Goal: Communication & Community: Answer question/provide support

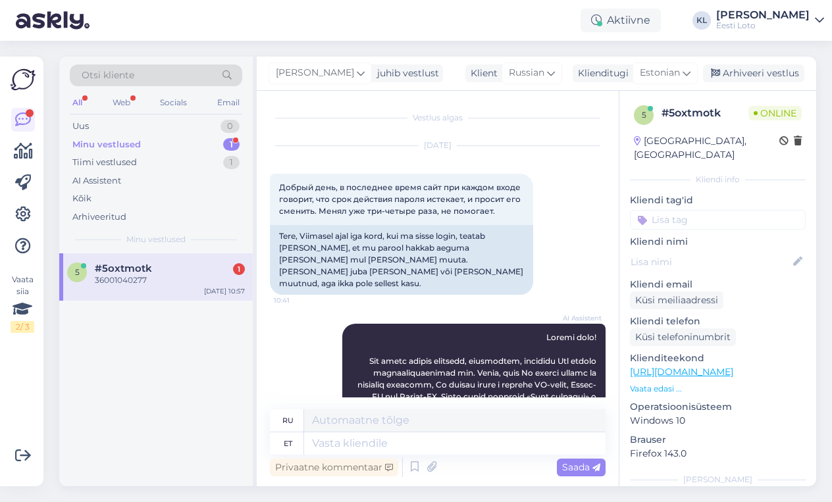
scroll to position [683, 0]
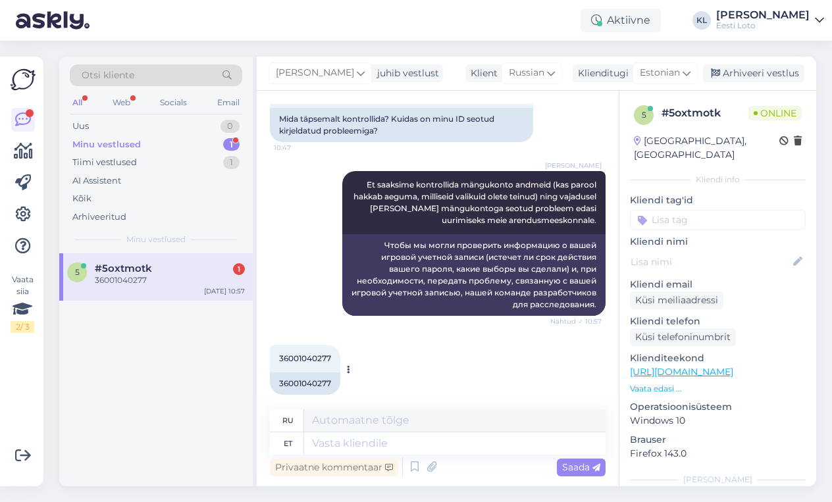
click at [309, 353] on span "36001040277" at bounding box center [305, 358] width 52 height 10
copy div "36001040277 10:59"
click at [340, 448] on textarea at bounding box center [454, 443] width 301 height 22
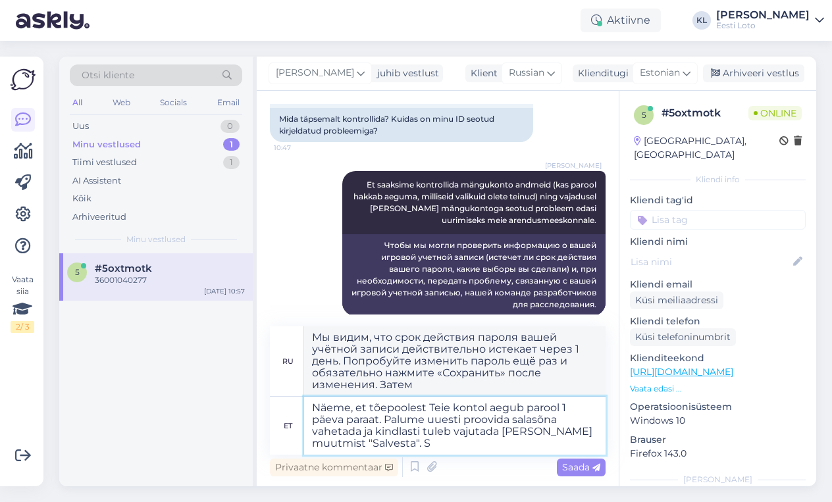
type textarea "Näeme, et tõepoolest Teie kontol aegub parool 1 päeva paraat. Palume uuesti pro…"
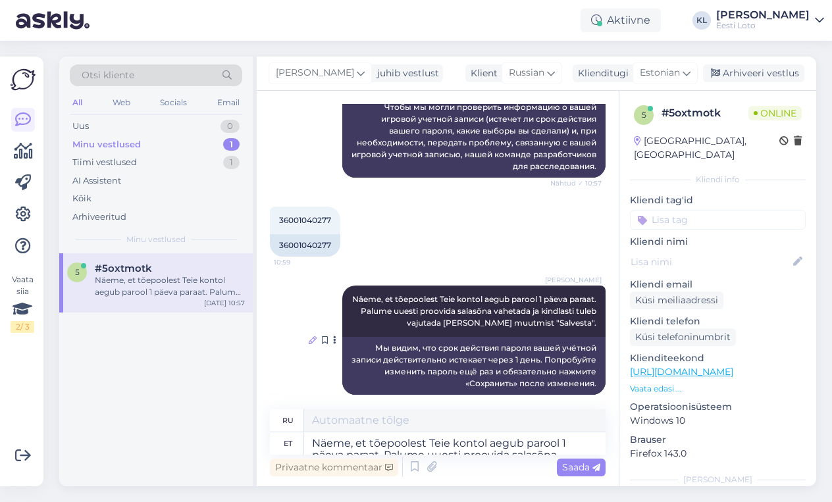
click at [312, 336] on icon at bounding box center [313, 340] width 8 height 8
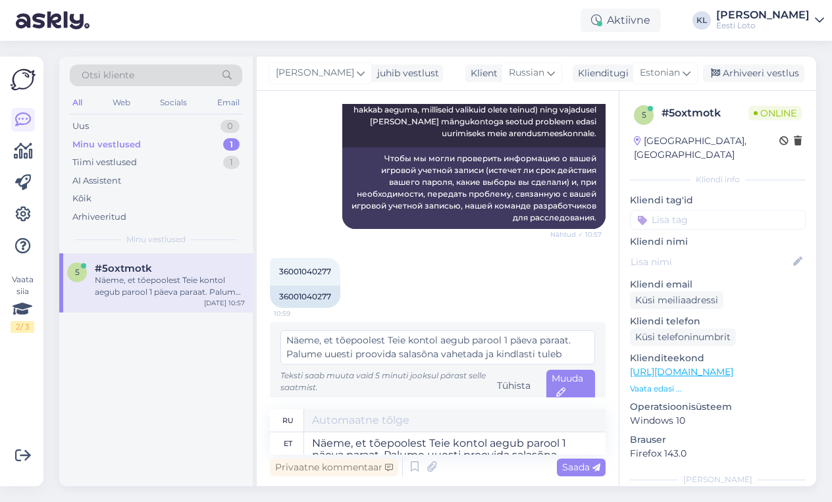
scroll to position [0, 0]
click at [566, 330] on textarea "Näeme, et tõepoolest Teie kontol aegub parool 1 päeva paraat. Palume uuesti pro…" at bounding box center [437, 347] width 314 height 34
type textarea "Näeme, et tõepoolest Teie kontol aegub parool 1 päeva pärast. Palume uuesti pro…"
click at [566, 372] on div "Muuda" at bounding box center [570, 386] width 49 height 32
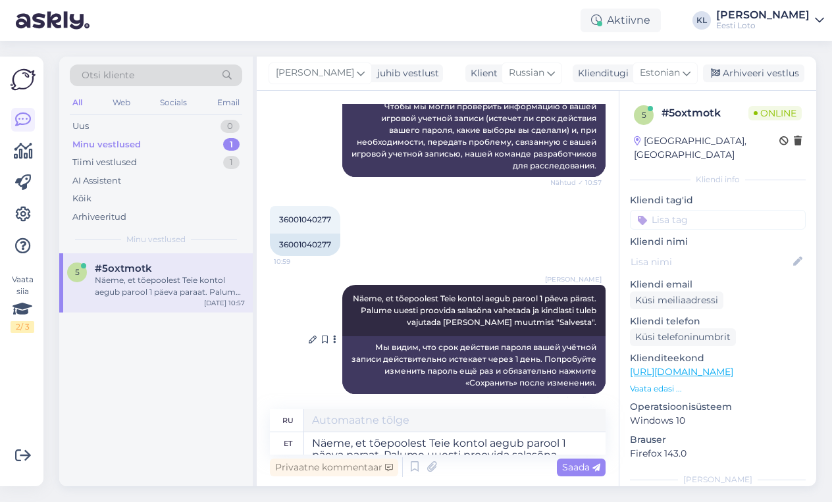
scroll to position [821, 0]
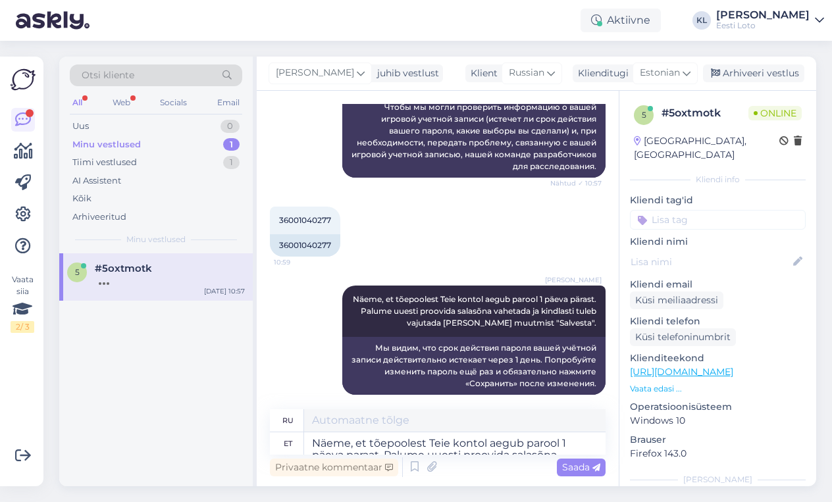
click at [78, 98] on div "All" at bounding box center [77, 102] width 15 height 17
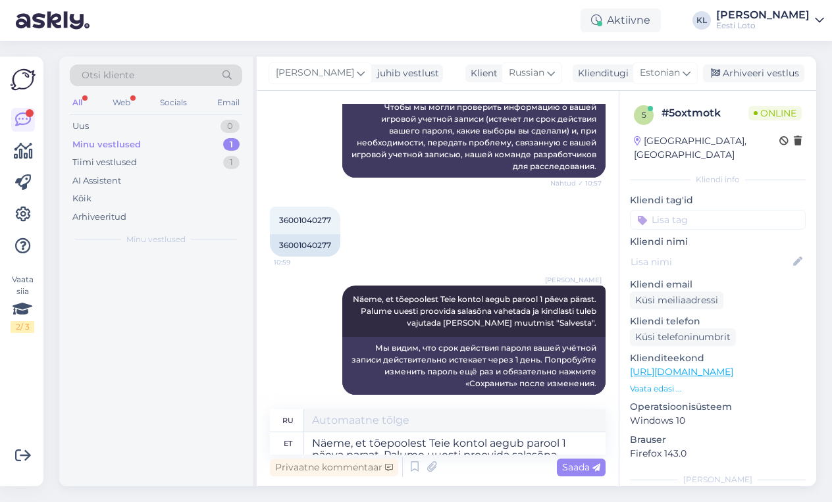
click at [78, 98] on div "All" at bounding box center [77, 102] width 15 height 17
click at [132, 145] on div "Minu vestlused" at bounding box center [106, 144] width 68 height 13
click at [198, 118] on div "Uus 1" at bounding box center [156, 126] width 172 height 18
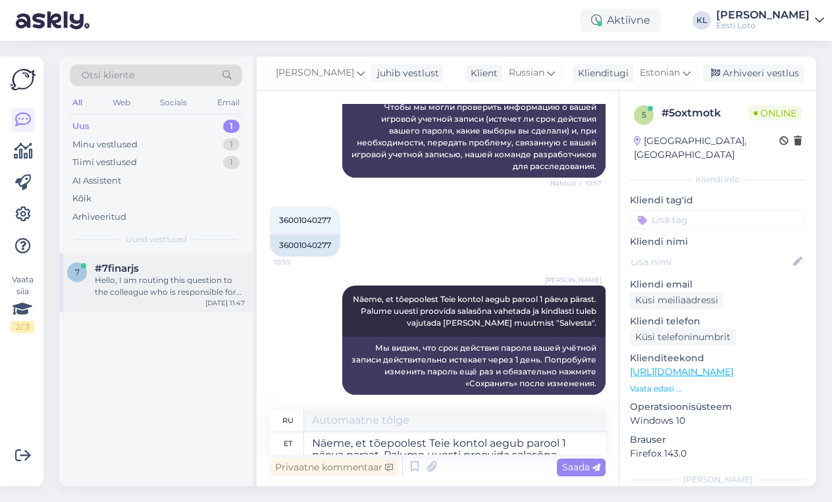
click at [145, 288] on div "Hello, I am routing this question to the colleague who is responsible for this …" at bounding box center [170, 286] width 150 height 24
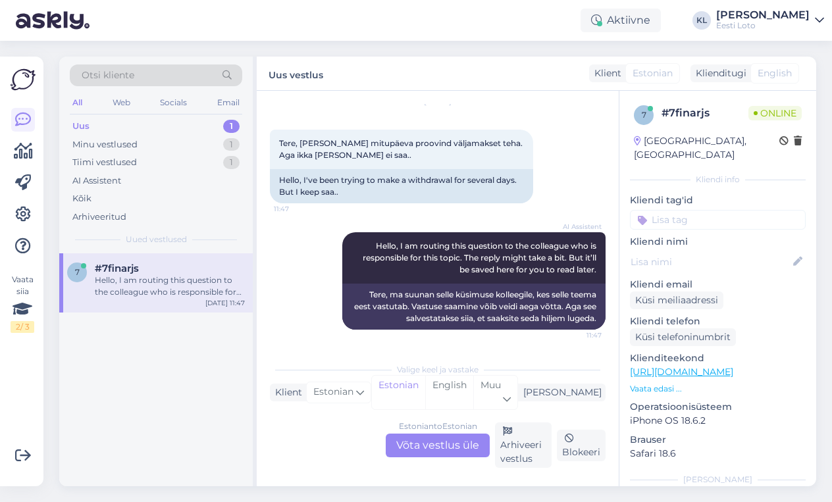
click at [416, 441] on div "Estonian to Estonian Võta vestlus üle" at bounding box center [438, 446] width 104 height 24
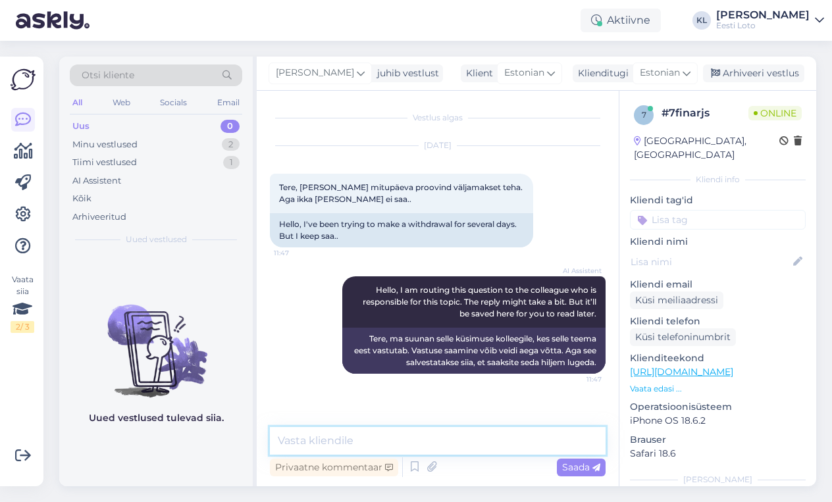
click at [351, 434] on textarea at bounding box center [438, 441] width 336 height 28
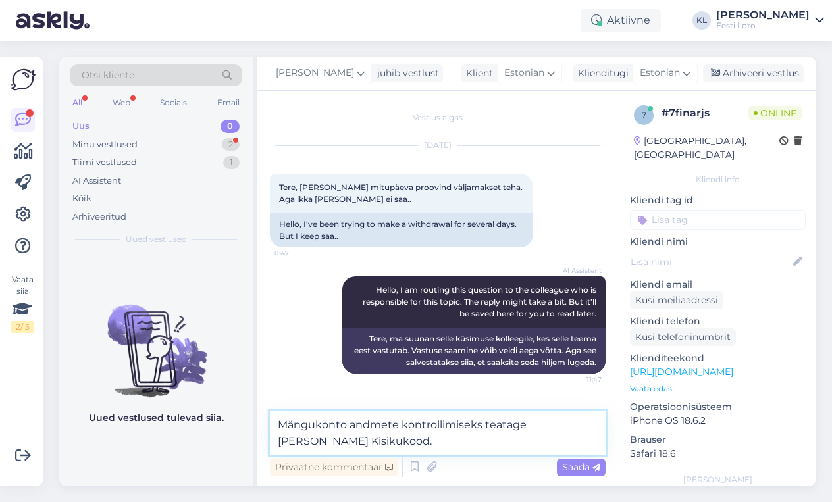
click at [283, 443] on textarea "Mängukonto andmete kontrollimiseks teatage [PERSON_NAME] Kisikukood." at bounding box center [438, 432] width 336 height 43
click at [366, 445] on textarea "Mängukonto andmete kontrollimiseks teatage [PERSON_NAME] iisikukood." at bounding box center [438, 432] width 336 height 43
type textarea "Mängukonto andmete kontrollimiseks teatage [PERSON_NAME] iisikukood."
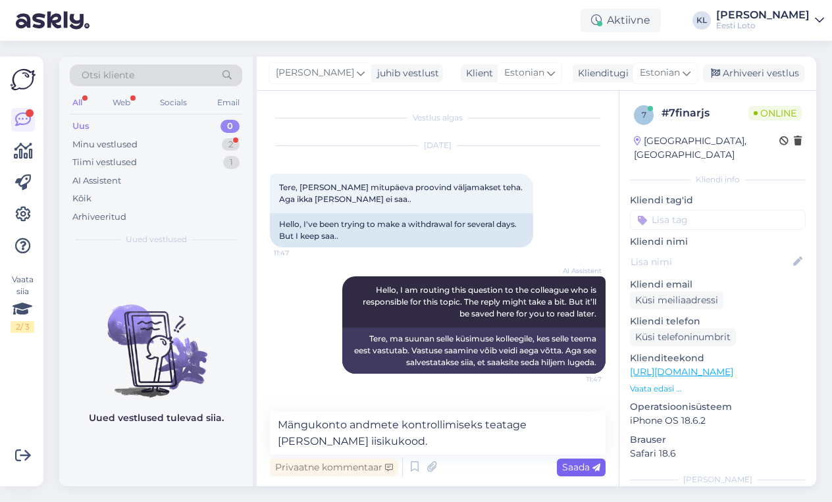
click at [577, 463] on span "Saada" at bounding box center [581, 467] width 38 height 12
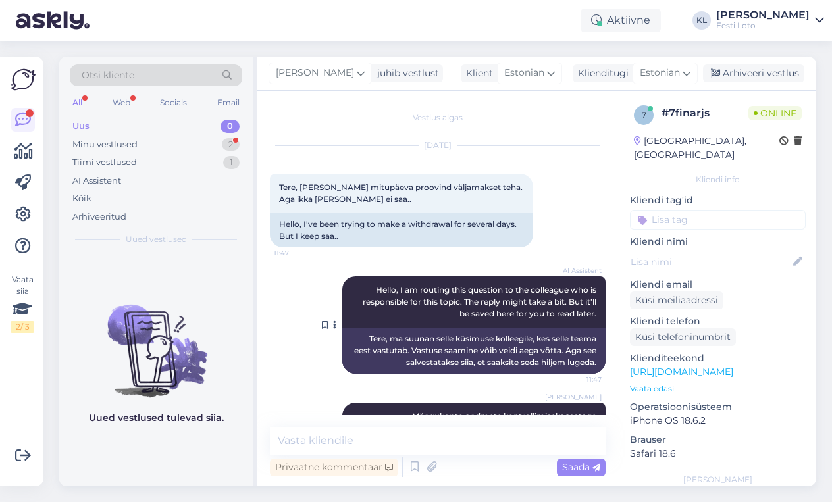
scroll to position [41, 0]
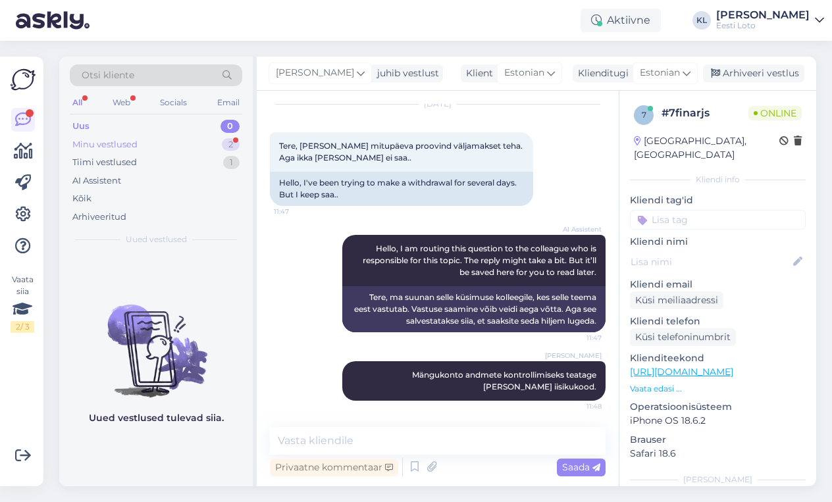
click at [181, 145] on div "Minu vestlused 2" at bounding box center [156, 145] width 172 height 18
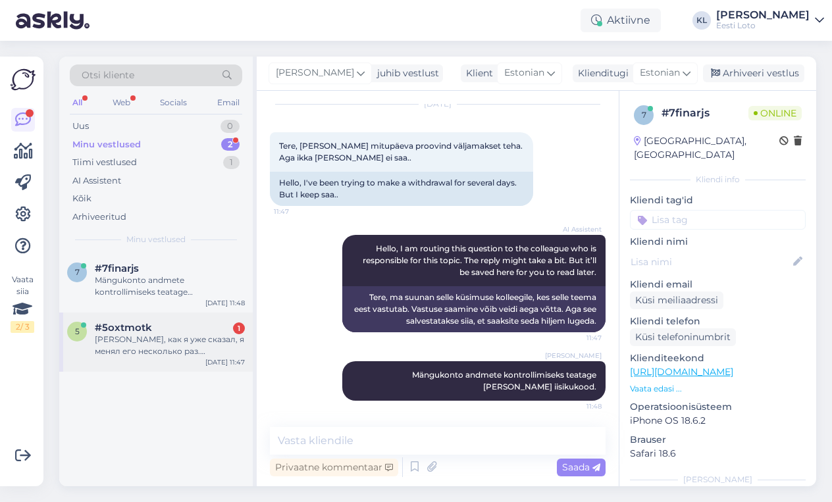
click at [184, 339] on div "[PERSON_NAME], как я уже сказал, я менял его несколько раз. Разумеется, я нажим…" at bounding box center [170, 346] width 150 height 24
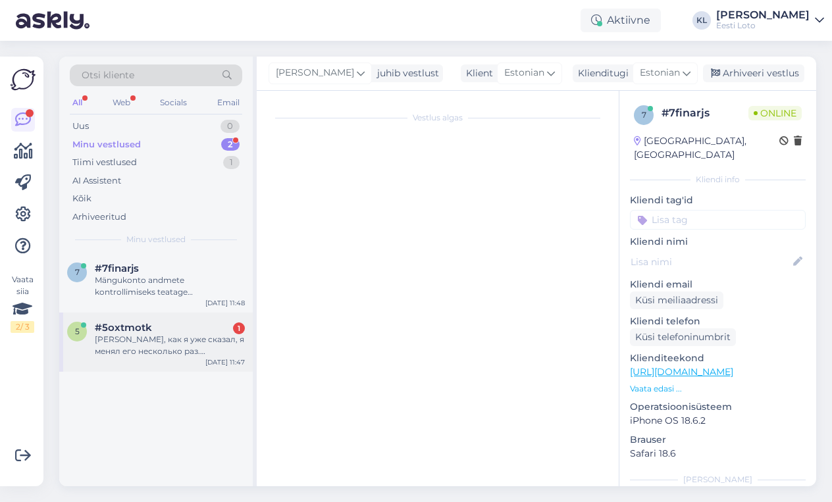
scroll to position [971, 0]
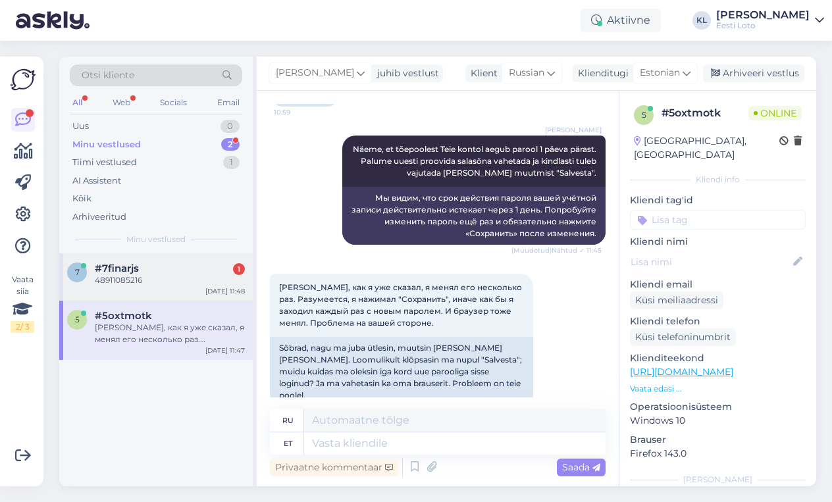
click at [172, 269] on div "#7finarjs 1" at bounding box center [170, 269] width 150 height 12
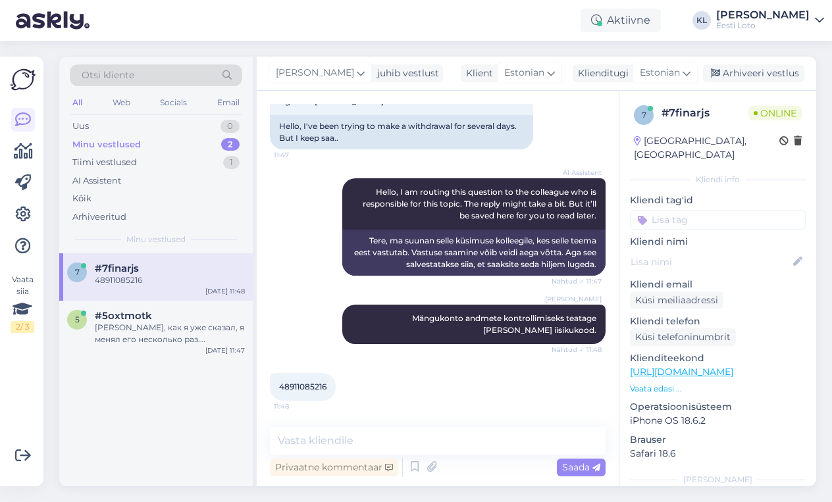
scroll to position [98, 0]
click at [293, 388] on span "48911085216" at bounding box center [302, 387] width 47 height 10
copy div "48911085216 11:48"
click at [418, 446] on textarea at bounding box center [438, 441] width 336 height 28
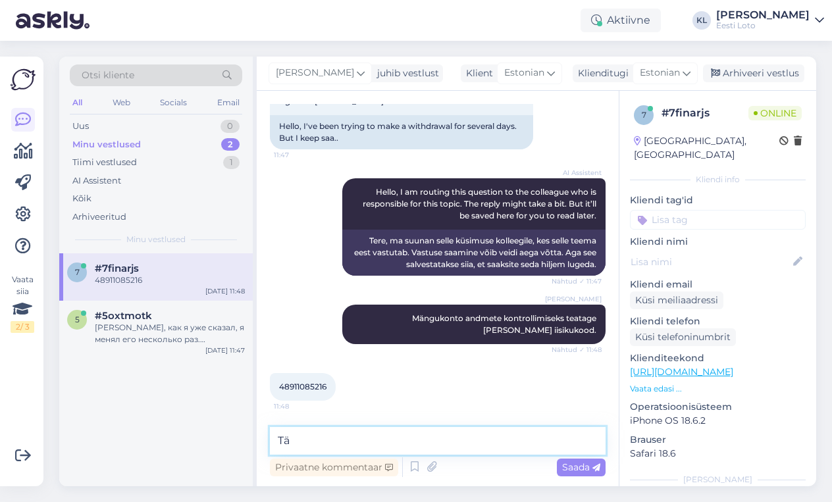
type textarea "T"
type textarea "N"
type textarea "Täpsustage, kas Teie perekonnaimi on Boom või Keeroja?"
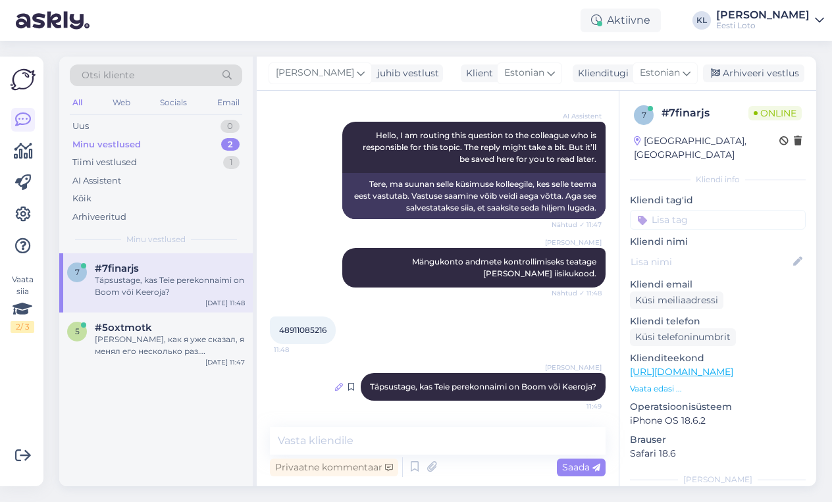
click at [335, 388] on icon at bounding box center [339, 387] width 8 height 8
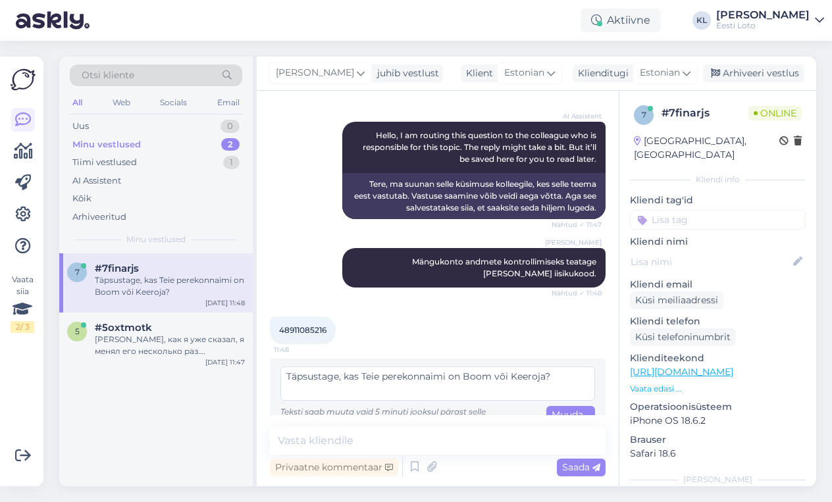
click at [431, 376] on textarea "Täpsustage, kas Teie perekonnaimi on Boom või Keeroja?" at bounding box center [437, 383] width 314 height 34
type textarea "Täpsustage, kas Teie perekonnanimi on Boom või [PERSON_NAME]?"
click at [565, 413] on span "Muuda" at bounding box center [567, 422] width 32 height 26
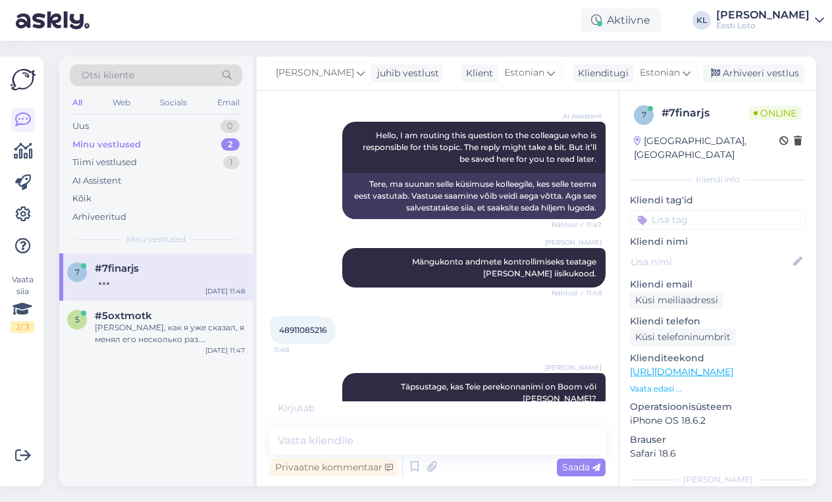
scroll to position [211, 0]
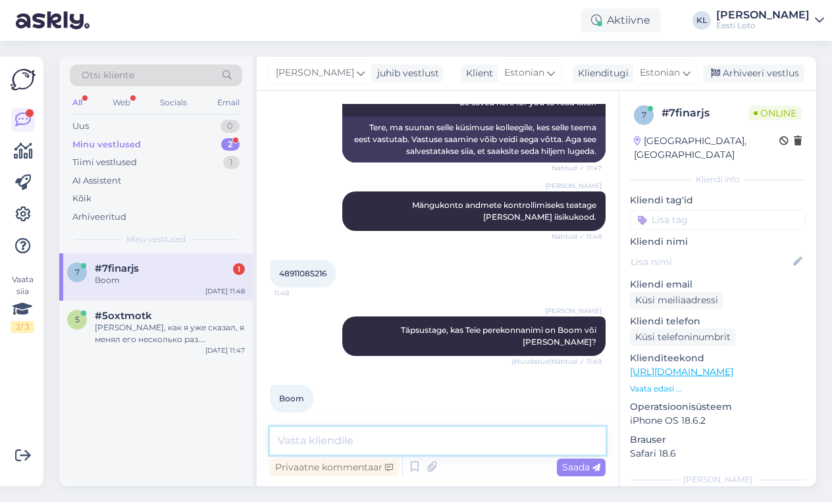
click at [332, 441] on textarea at bounding box center [438, 441] width 336 height 28
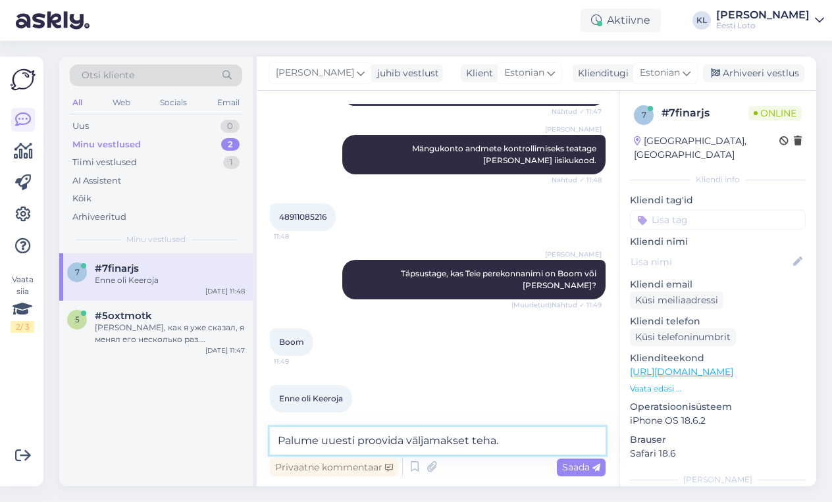
type textarea "Palume uuesti proovida väljamakset teha."
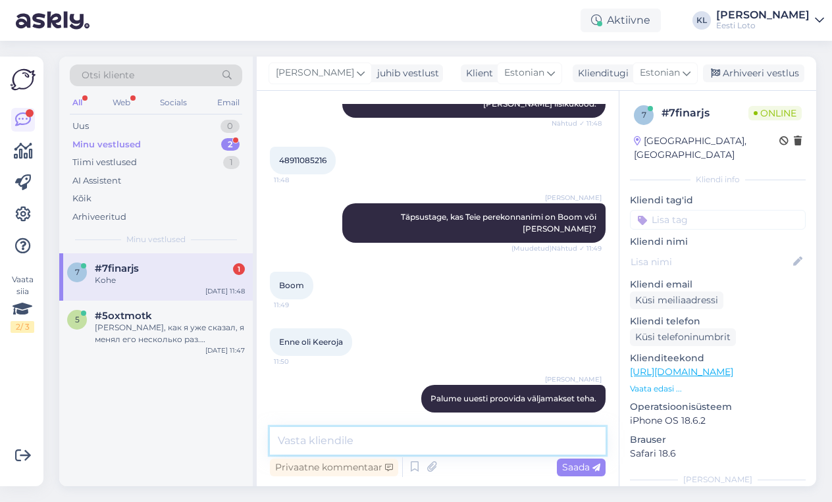
scroll to position [381, 0]
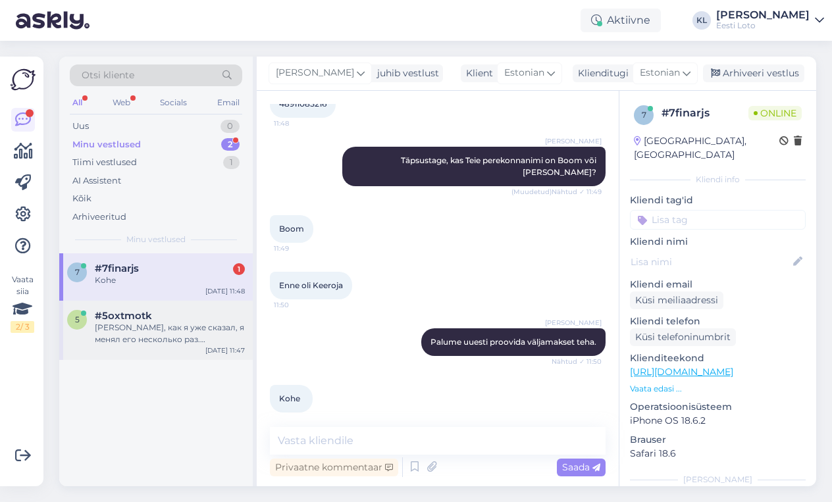
click at [149, 340] on div "[PERSON_NAME], как я уже сказал, я менял его несколько раз. Разумеется, я нажим…" at bounding box center [170, 334] width 150 height 24
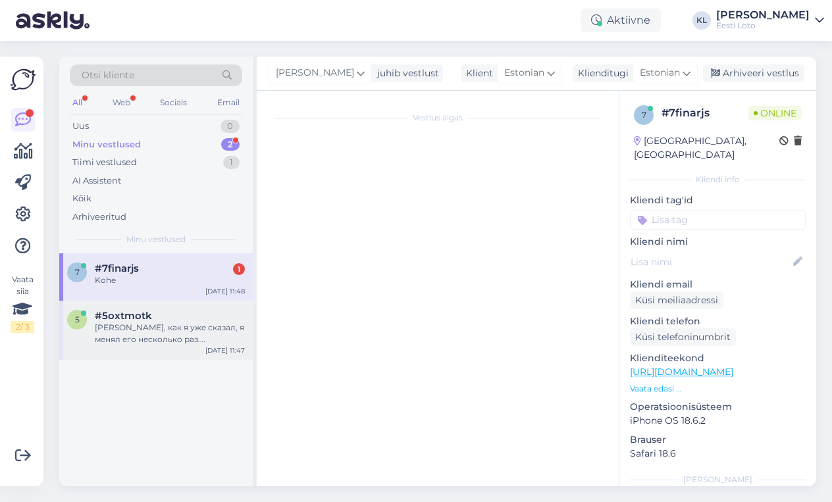
scroll to position [971, 0]
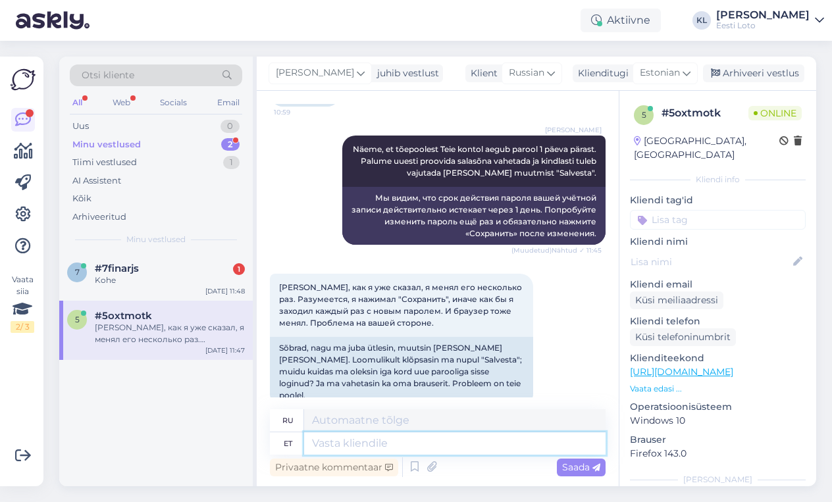
click at [328, 446] on textarea at bounding box center [454, 443] width 301 height 22
type textarea "Täname i"
type textarea "Спасибо"
type textarea "Täname info e"
type textarea "Спасибо за информацию."
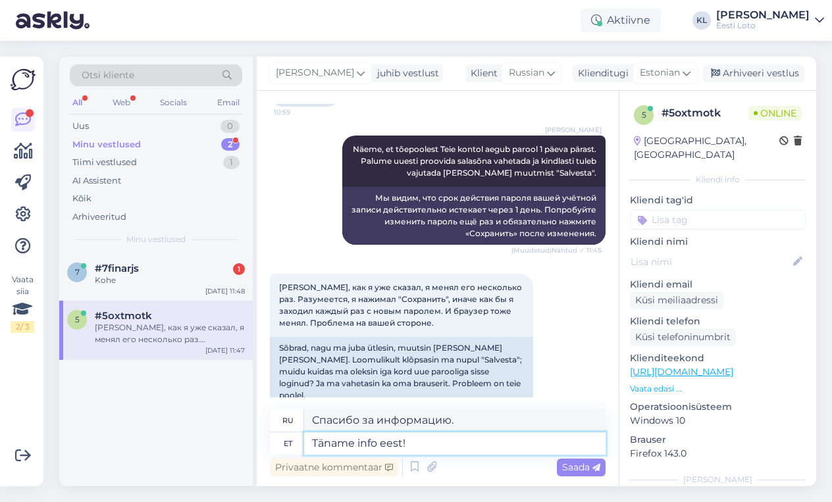
type textarea "Täname info eest!"
type textarea "Спасибо за информацию!"
type textarea "Täname info eest! Edastame"
type textarea "Спасибо за информацию! Мы её передадим."
type textarea "Täname info eest! Edastame probleemi"
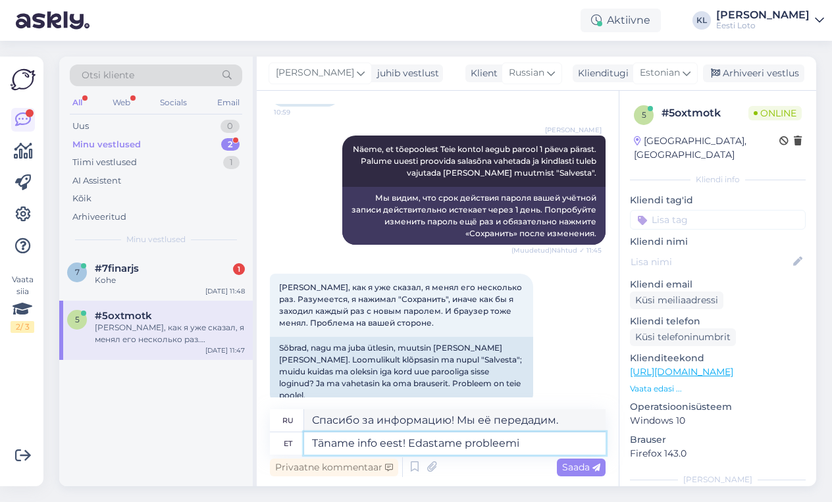
type textarea "Спасибо за информацию! Мы передадим информацию о проблеме."
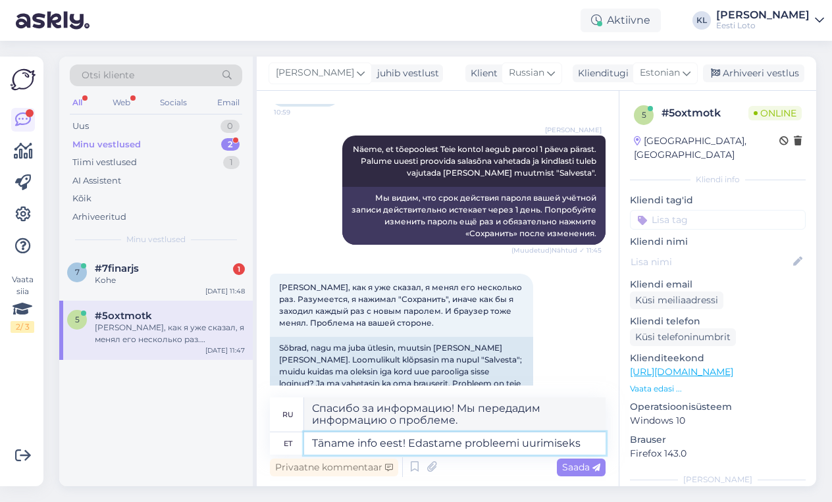
type textarea "Täname info eest! Edastame probleemi uurimiseks"
type textarea "Спасибо за информацию! Мы передадим вопрос на рассмотрение."
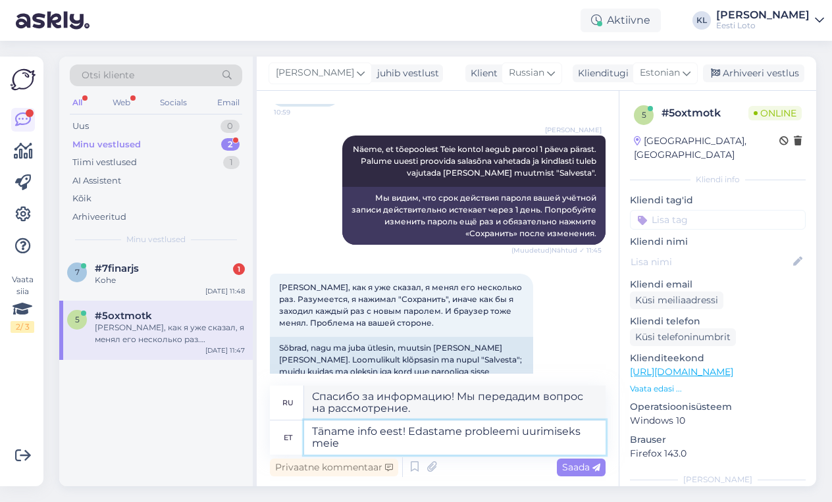
type textarea "Täname info eest! Edastame probleemi uurimiseks meie a"
type textarea "Спасибо за информацию! Мы передадим ваш вопрос нашему"
type textarea "Täname info eest! Edastame probleemi uurimiseks meie arendusmeeskonnale."
type textarea "Спасибо за информацию! Мы передадим информацию о проблеме нашей команде разрабо…"
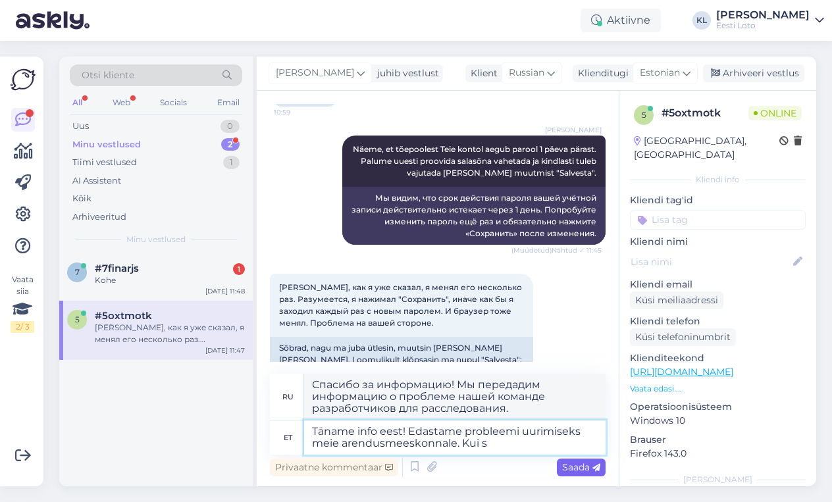
type textarea "Täname info eest! Edastame probleemi uurimiseks meie arendusmeeskonnale. Kui sa"
type textarea "Спасибо за информацию! Мы передадим информацию о проблеме нашей команде разрабо…"
type textarea "Täname info eest! Edastame probleemi uurimiseks meie arendusmeeskonnale. [PERSO…"
type textarea "Спасибо за информацию! Мы передадим эту проблему нашей команде разработчиков дл…"
type textarea "Täname info eest! Edastame probleemi uurimiseks meie arendusmeeskonnale. [PERSO…"
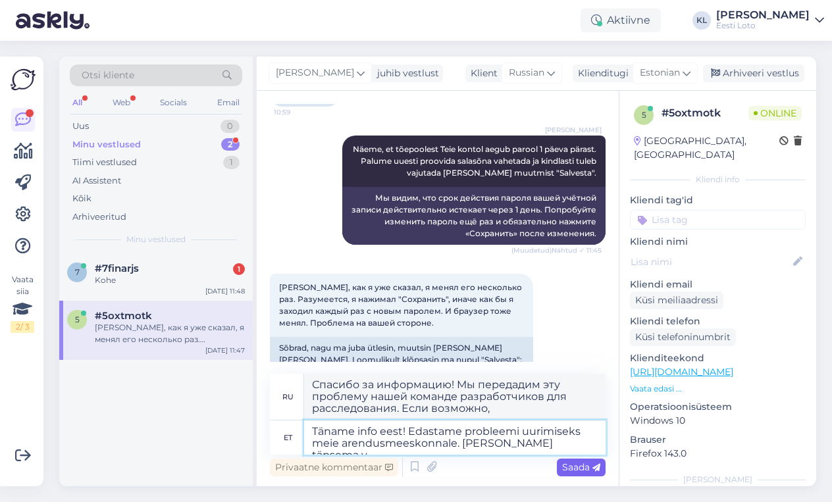
type textarea "Спасибо за информацию! Мы передадим информацию о проблеме нашей команде разрабо…"
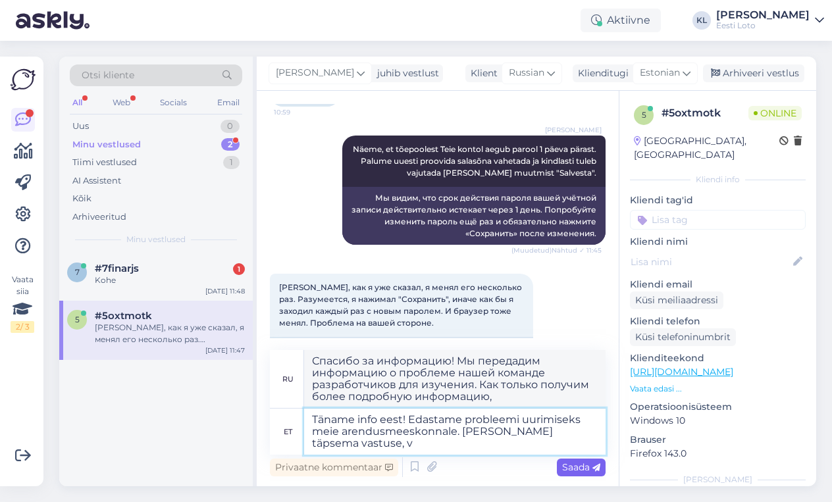
type textarea "Täname info eest! Edastame probleemi uurimiseks meie arendusmeeskonnale. [PERSO…"
type textarea "Спасибо за информацию! Мы передадим информацию о проблеме нашей команде разрабо…"
type textarea "Täname info eest! Edastame probleemi uurimiseks meie arendusmeeskonnale. [PERSO…"
type textarea "Спасибо за информацию! Мы передадим информацию о проблеме нашей команде разрабо…"
type textarea "Täname info eest! Edastame probleemi uurimiseks meie arendusmeeskonnale. [PERSO…"
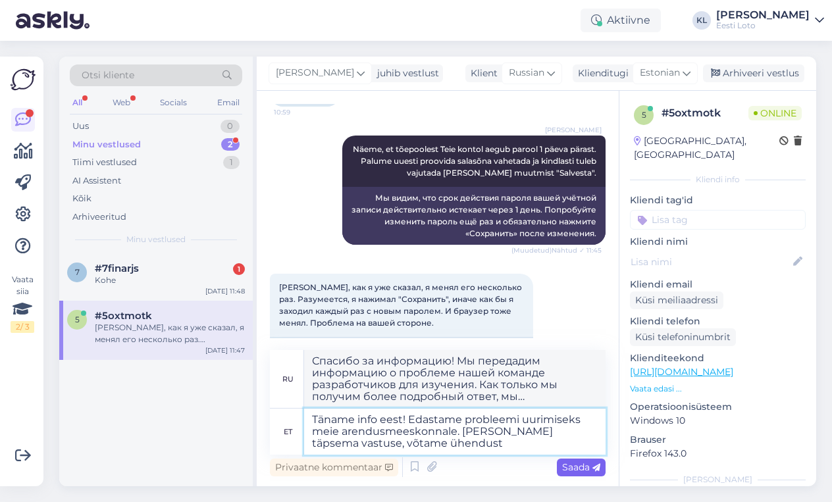
type textarea "Спасибо за информацию! Мы передадим информацию о проблеме нашей команде разрабо…"
type textarea "Täname info eest! Edastame probleemi uurimiseks meie arendusmeeskonnale. [PERSO…"
type textarea "Спасибо за информацию! Мы передадим информацию о проблеме нашей команде разрабо…"
type textarea "Täname info eest! Edastame probleemi uurimiseks meie arendusmeeskonnale. [PERSO…"
type textarea "Спасибо за информацию! Мы передадим информацию о проблеме нашей команде разрабо…"
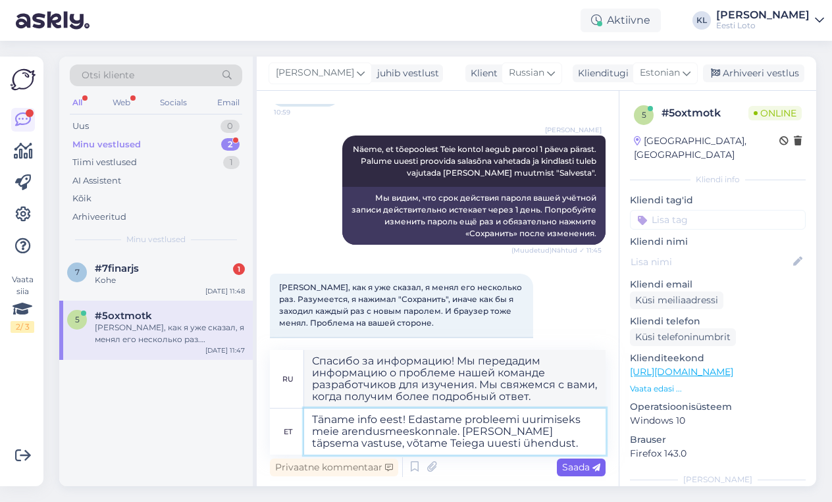
type textarea "Täname info eest! Edastame probleemi uurimiseks meie arendusmeeskonnale. [PERSO…"
type textarea "Спасибо за информацию! Мы передадим информацию о проблеме нашей команде разрабо…"
type textarea "Täname info eest! Edastame probleemi uurimiseks meie arendusmeeskonnale. [PERSO…"
click at [573, 468] on span "Saada" at bounding box center [581, 467] width 38 height 12
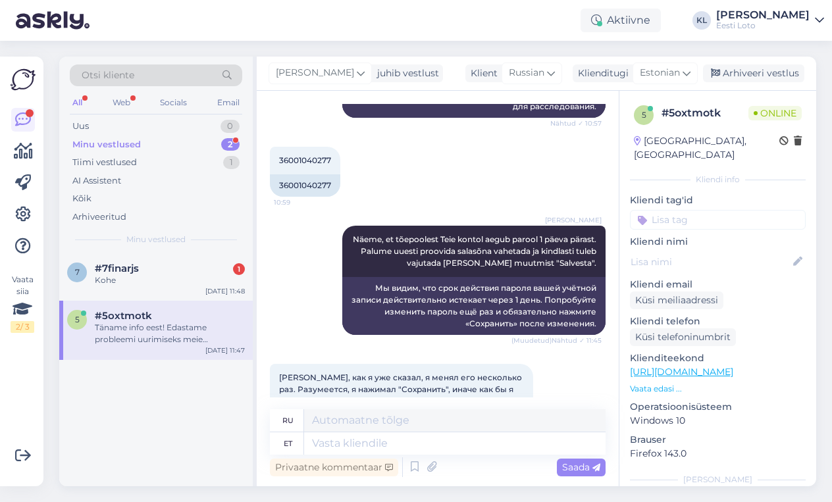
scroll to position [892, 0]
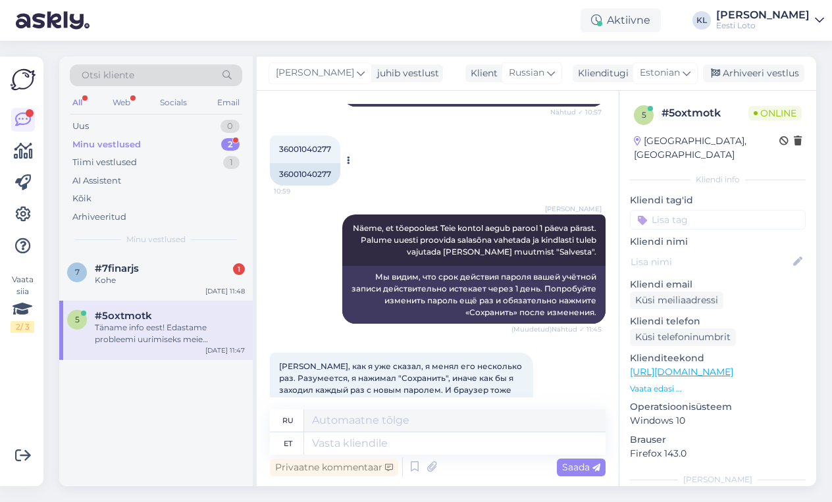
click at [301, 163] on div "36001040277" at bounding box center [305, 174] width 70 height 22
copy div "36001040277"
click at [799, 255] on icon at bounding box center [797, 262] width 14 height 14
paste input "Alpatov"
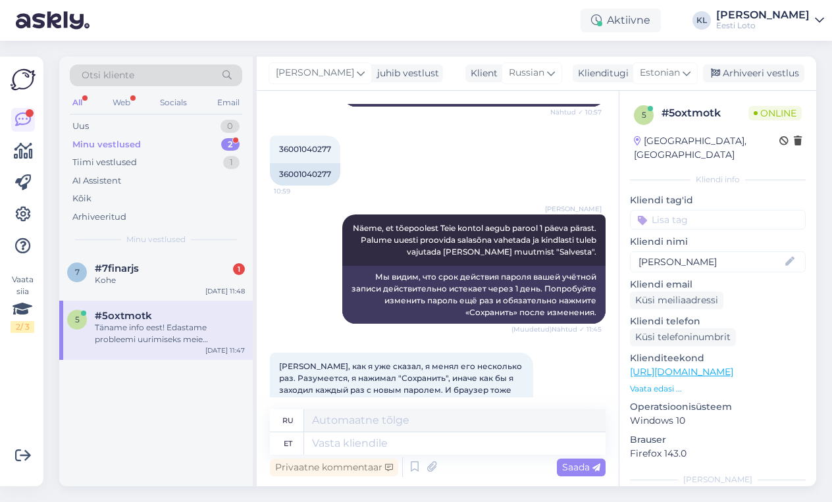
type input "[PERSON_NAME]"
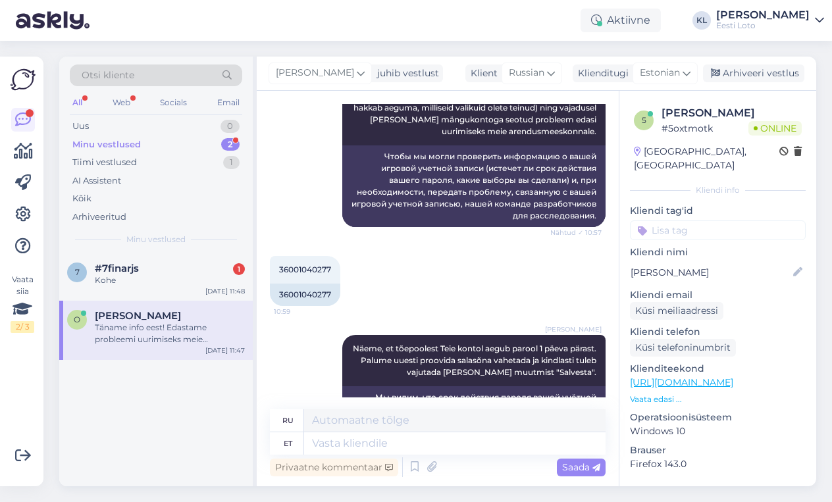
scroll to position [725, 0]
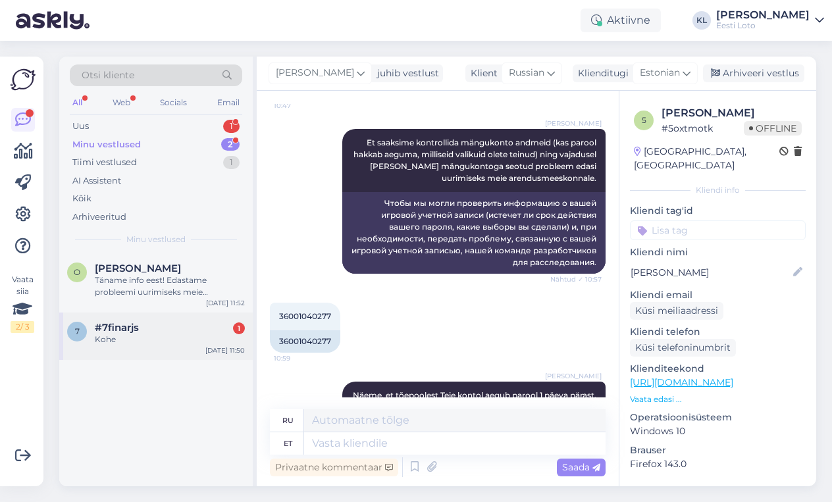
click at [166, 341] on div "Kohe" at bounding box center [170, 340] width 150 height 12
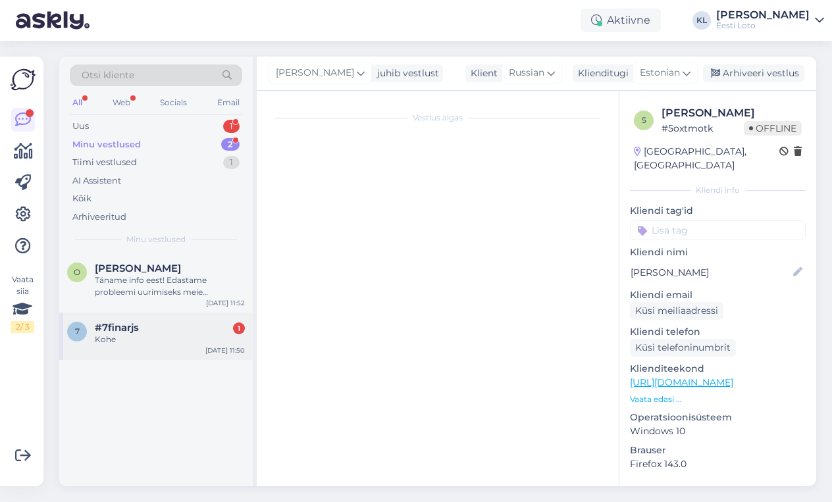
scroll to position [381, 0]
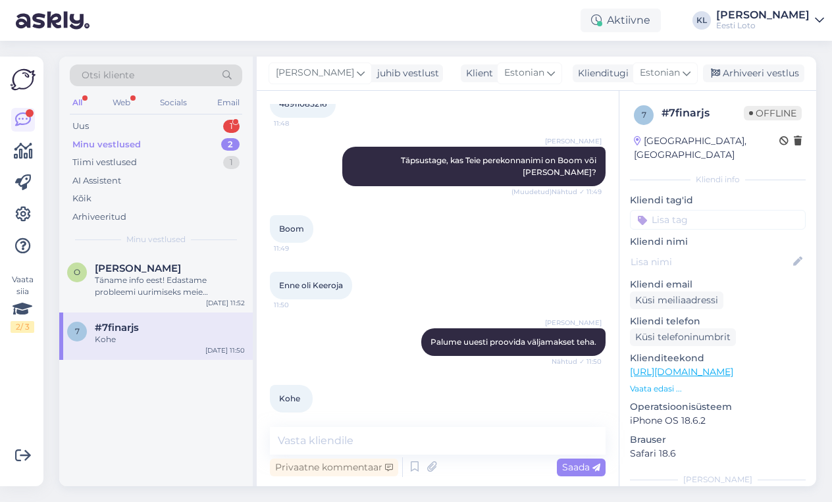
click at [697, 210] on input at bounding box center [718, 220] width 176 height 20
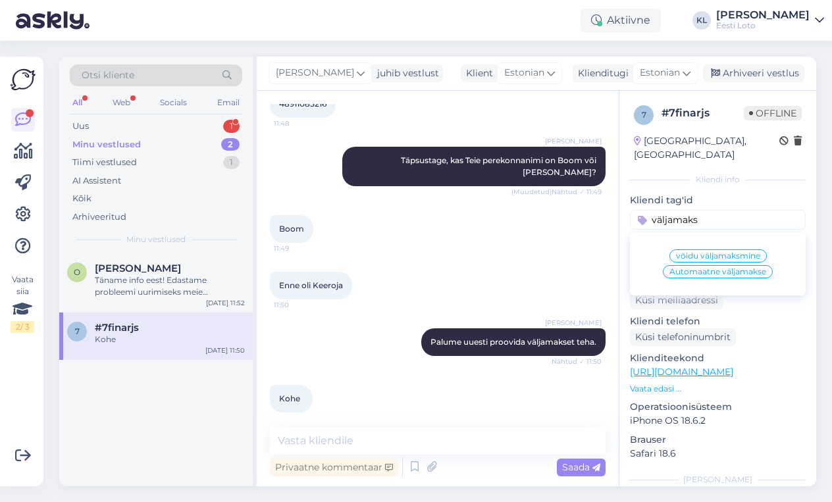
type input "väljamaks"
click at [726, 252] on span "võidu väljamaksmine" at bounding box center [718, 256] width 84 height 8
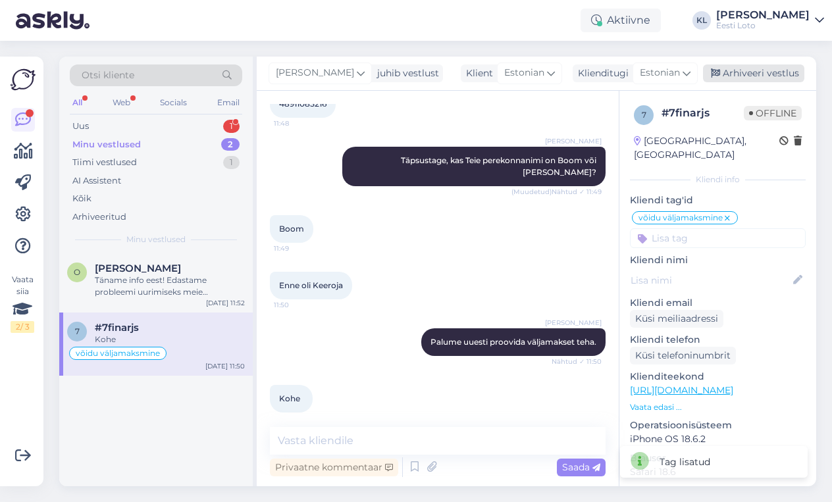
click at [758, 70] on div "Arhiveeri vestlus" at bounding box center [753, 73] width 101 height 18
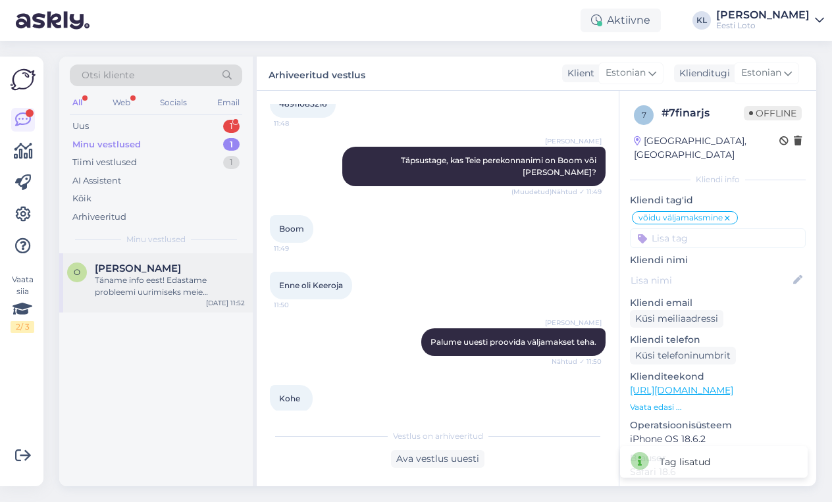
click at [162, 294] on div "Täname info eest! Edastame probleemi uurimiseks meie arendusmeeskonnale. [PERSO…" at bounding box center [170, 286] width 150 height 24
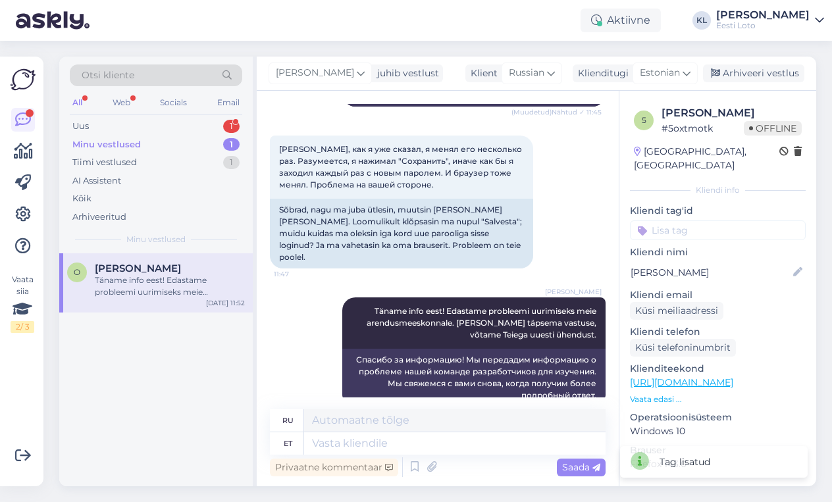
click at [689, 220] on input at bounding box center [718, 230] width 176 height 20
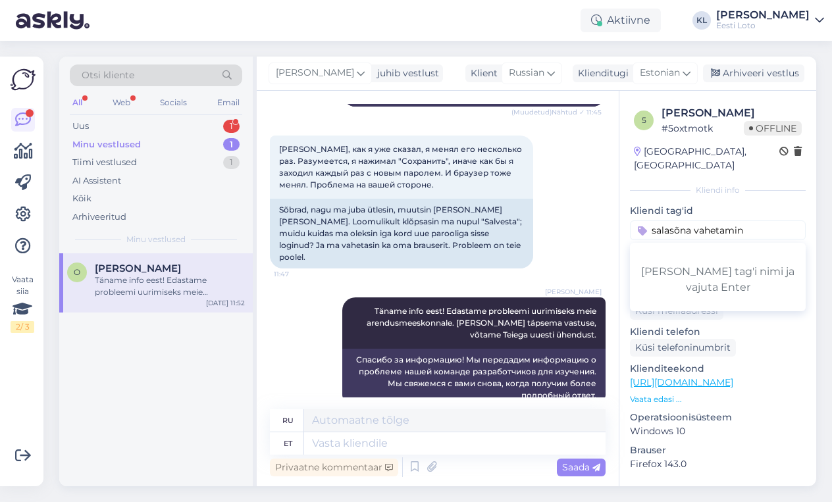
type input "salasõna vahetamine"
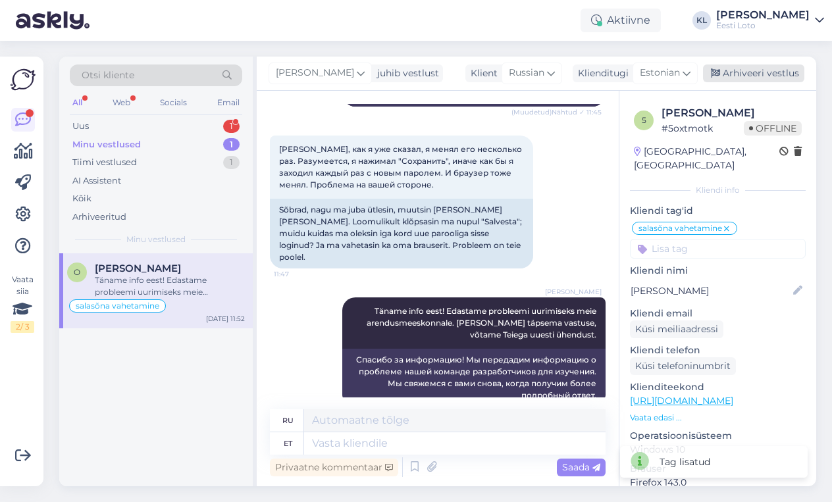
click at [751, 73] on div "Arhiveeri vestlus" at bounding box center [753, 73] width 101 height 18
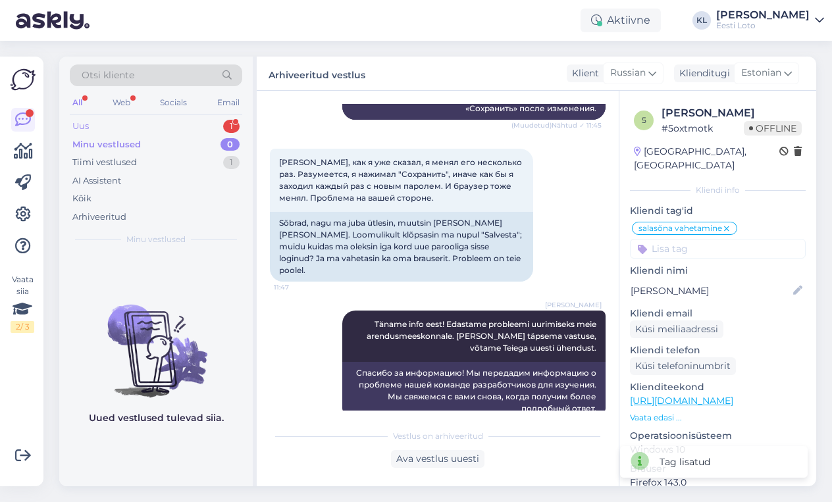
click at [213, 120] on div "Uus 1" at bounding box center [156, 126] width 172 height 18
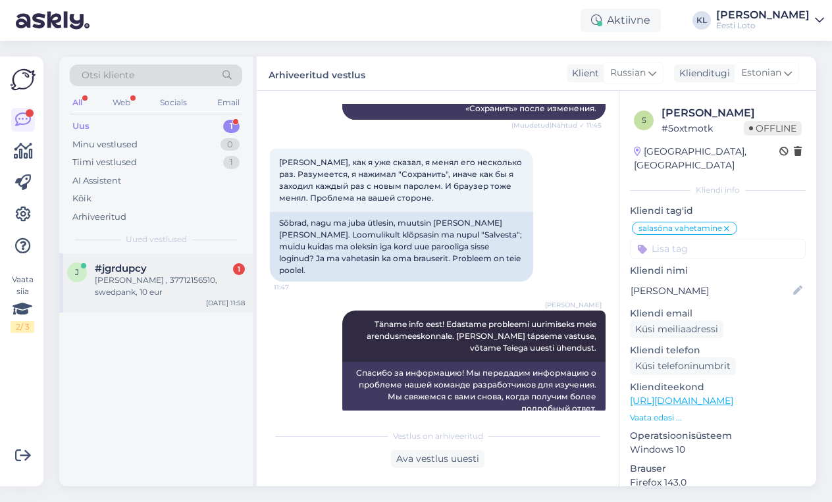
click at [173, 268] on div "#jgrdupcy 1" at bounding box center [170, 269] width 150 height 12
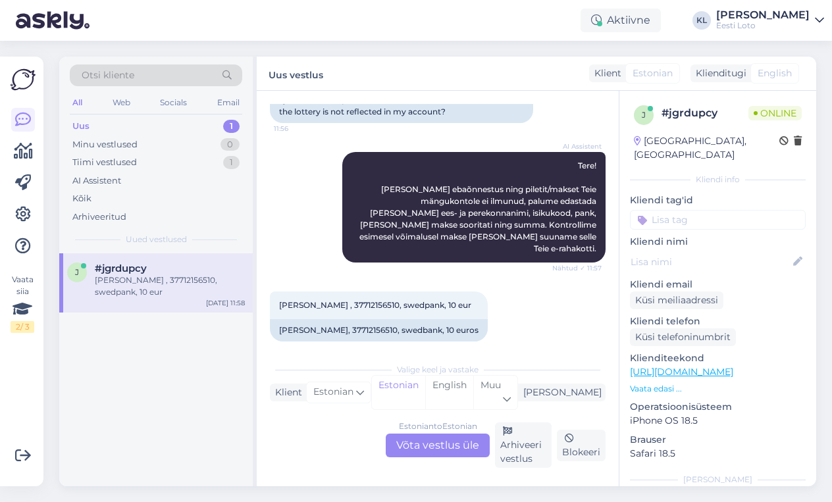
click at [436, 440] on div "Estonian to Estonian Võta vestlus üle" at bounding box center [438, 446] width 104 height 24
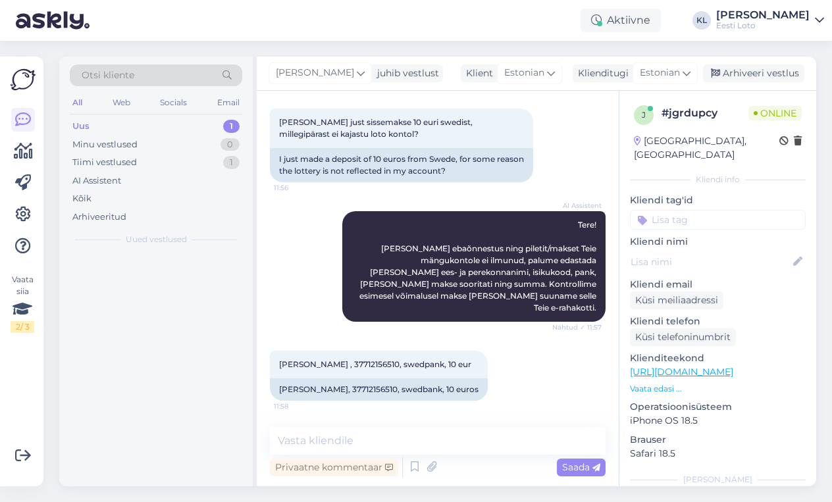
scroll to position [53, 0]
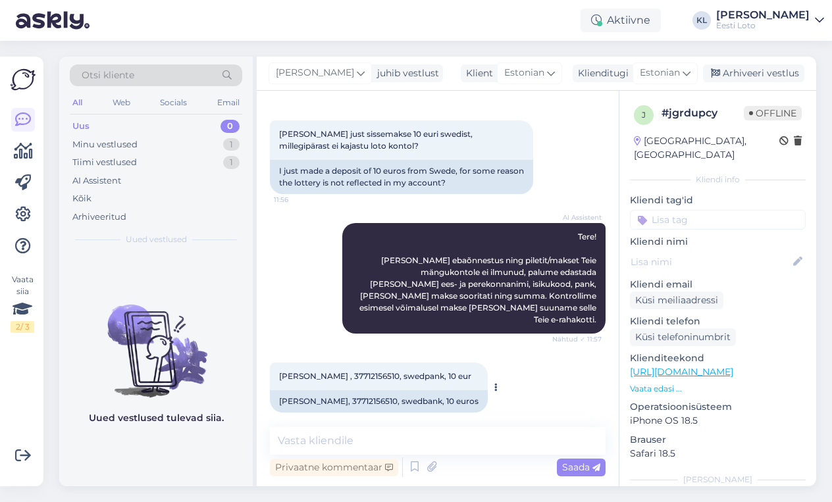
click at [365, 390] on div "[PERSON_NAME], 37712156510, swedbank, 10 euros" at bounding box center [379, 401] width 218 height 22
copy div "37712156510"
click at [366, 443] on textarea at bounding box center [438, 441] width 336 height 28
paste textarea "Kahjuks Teie sissemakse ebaõnnestus tehnilise [PERSON_NAME] tõttu. Kontrollisim…"
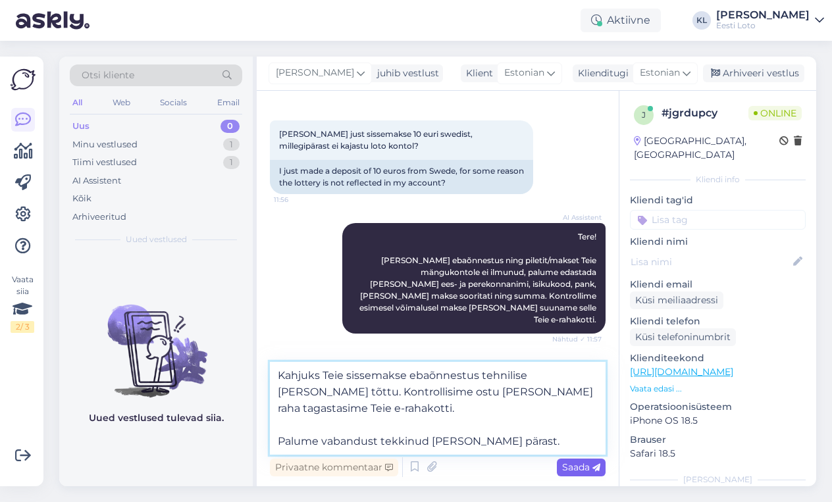
type textarea "Kahjuks Teie sissemakse ebaõnnestus tehnilise [PERSON_NAME] tõttu. Kontrollisim…"
click at [575, 465] on span "Saada" at bounding box center [581, 467] width 38 height 12
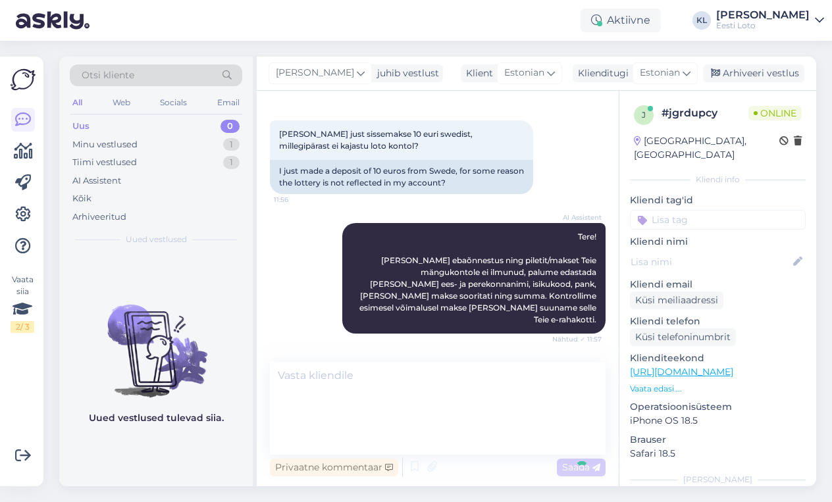
scroll to position [157, 0]
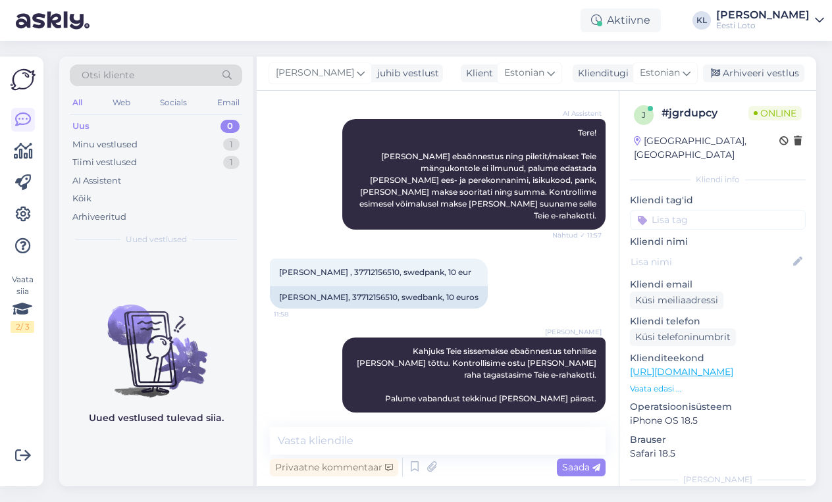
click at [741, 210] on input at bounding box center [718, 220] width 176 height 20
type input "e-ra"
click at [720, 252] on span "E-rahakott" at bounding box center [717, 256] width 43 height 8
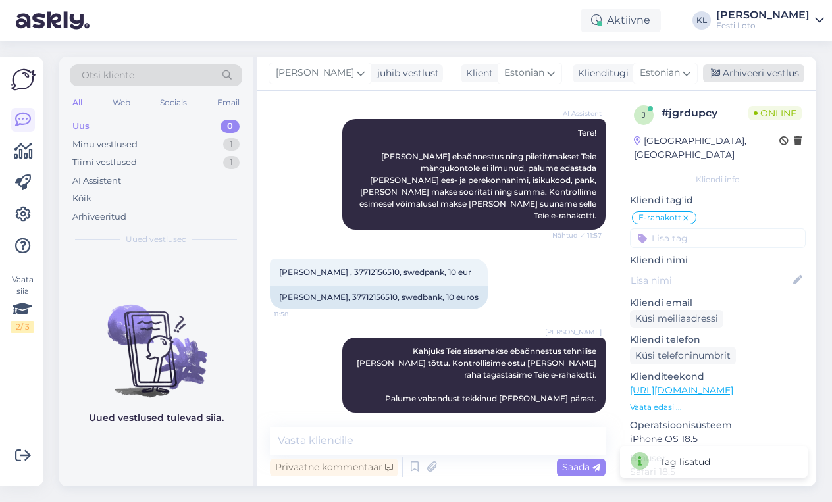
click at [769, 74] on div "Arhiveeri vestlus" at bounding box center [753, 73] width 101 height 18
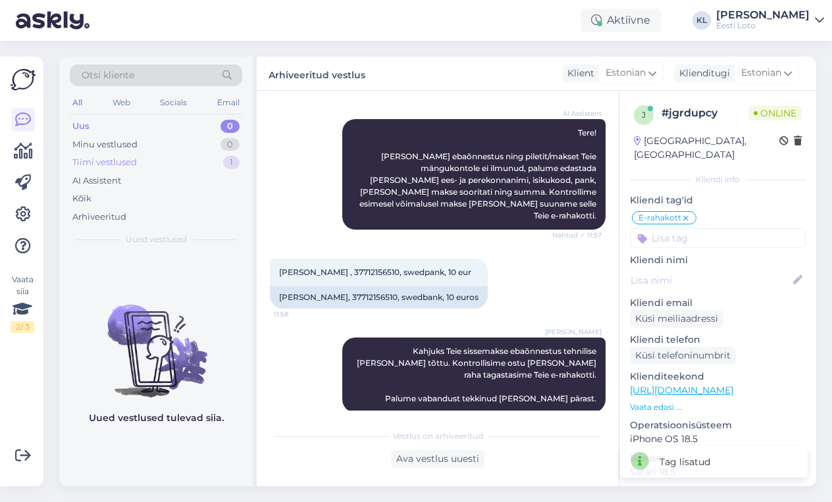
click at [199, 164] on div "Tiimi vestlused 1" at bounding box center [156, 162] width 172 height 18
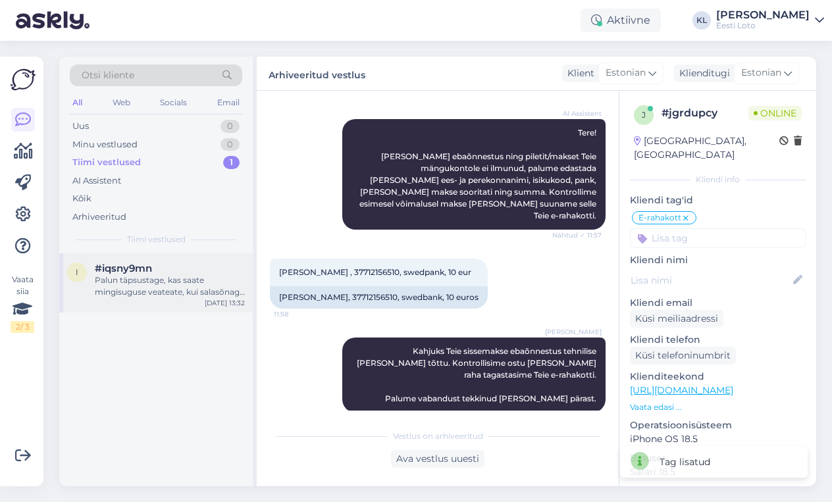
click at [150, 288] on div "Palun täpsustage, kas saate mingisuguse veateate, kui salasõnaga sisse logite?" at bounding box center [170, 286] width 150 height 24
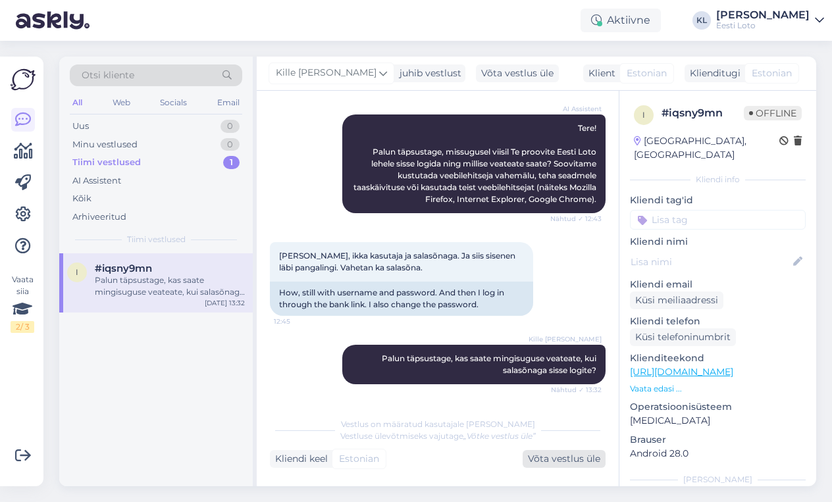
click at [563, 463] on div "Võta vestlus üle" at bounding box center [563, 459] width 83 height 18
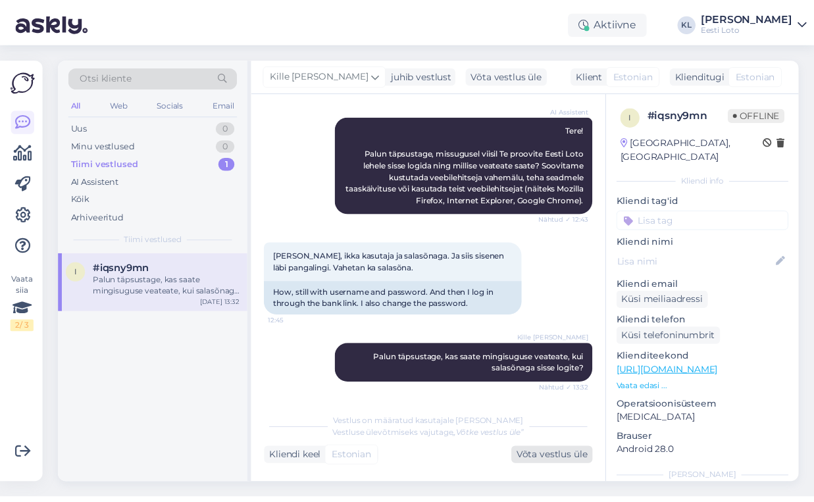
scroll to position [169, 0]
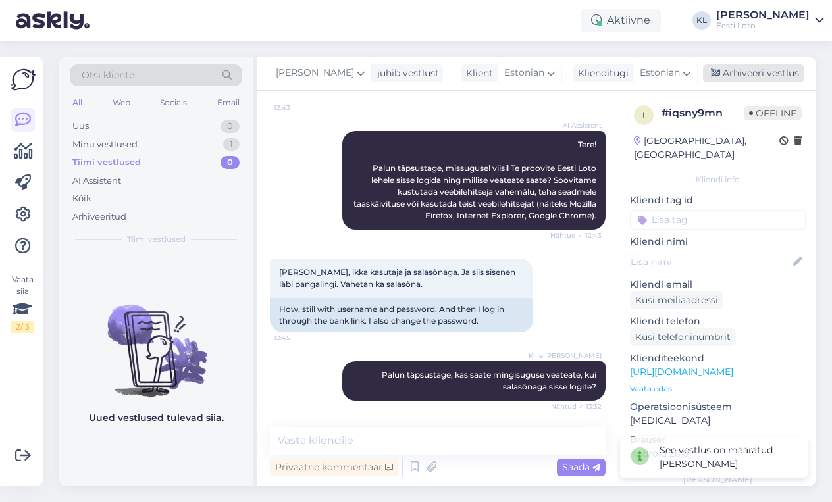
click at [756, 71] on div "Arhiveeri vestlus" at bounding box center [753, 73] width 101 height 18
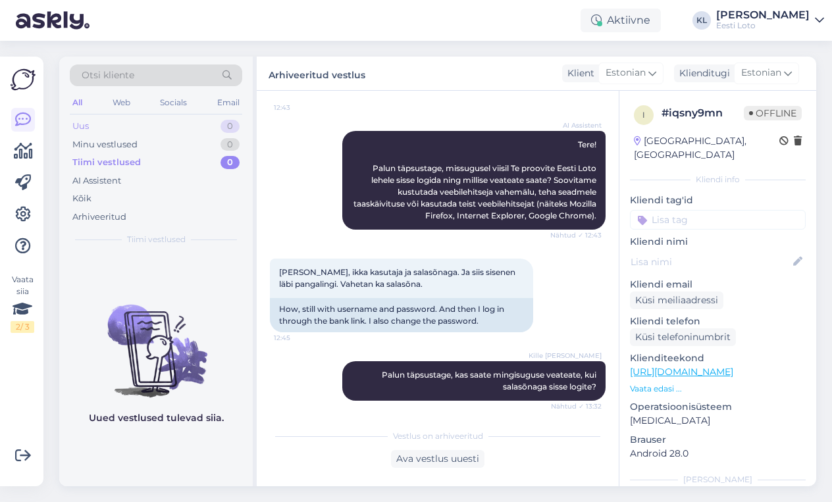
click at [123, 126] on div "Uus 0" at bounding box center [156, 126] width 172 height 18
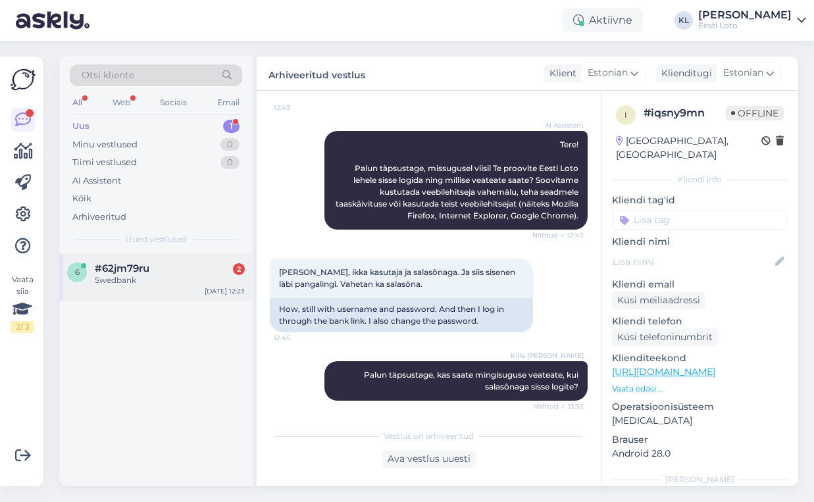
click at [143, 288] on div "6 #62jm79ru 2 Swedbank [DATE] 12:23" at bounding box center [155, 276] width 193 height 47
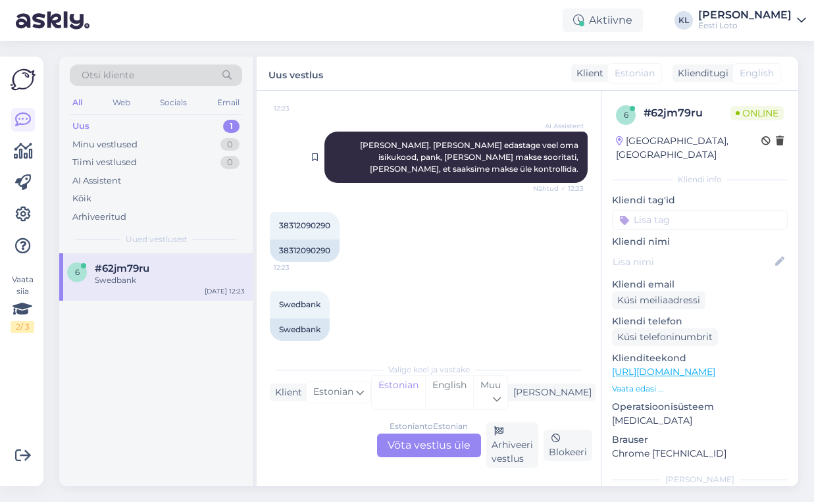
scroll to position [498, 0]
click at [441, 443] on div "Estonian to Estonian Võta vestlus üle" at bounding box center [429, 446] width 104 height 24
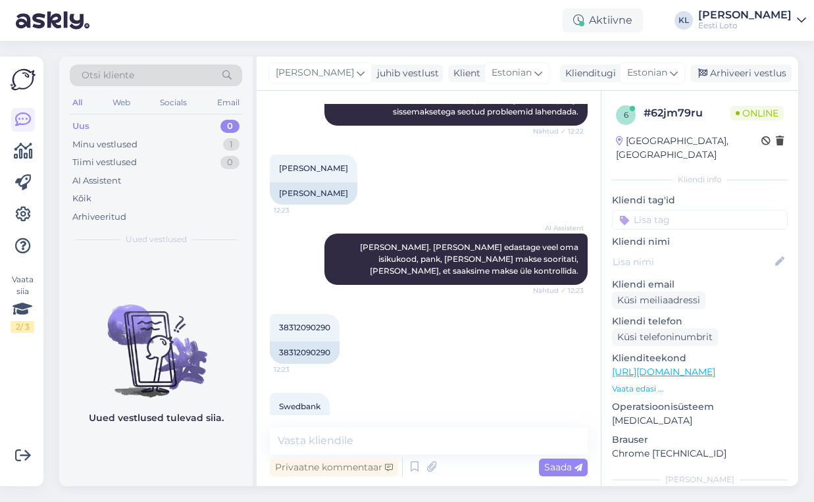
scroll to position [397, 0]
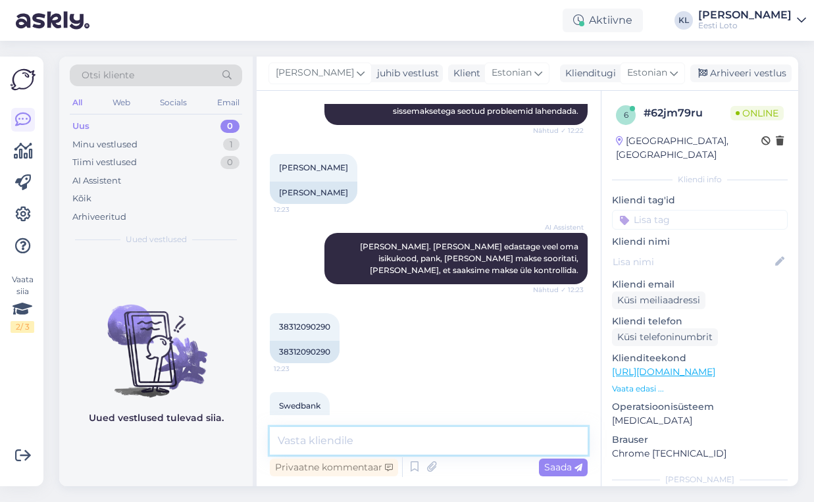
click at [318, 443] on textarea at bounding box center [429, 441] width 318 height 28
paste textarea "Kahjuks Teie sissemakse ebaõnnestus tehnilise [PERSON_NAME] tõttu. Kontrollisim…"
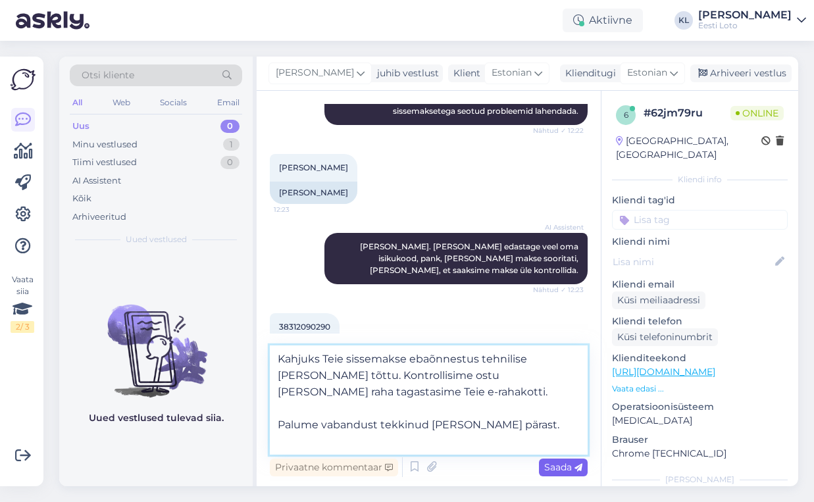
type textarea "Kahjuks Teie sissemakse ebaõnnestus tehnilise [PERSON_NAME] tõttu. Kontrollisim…"
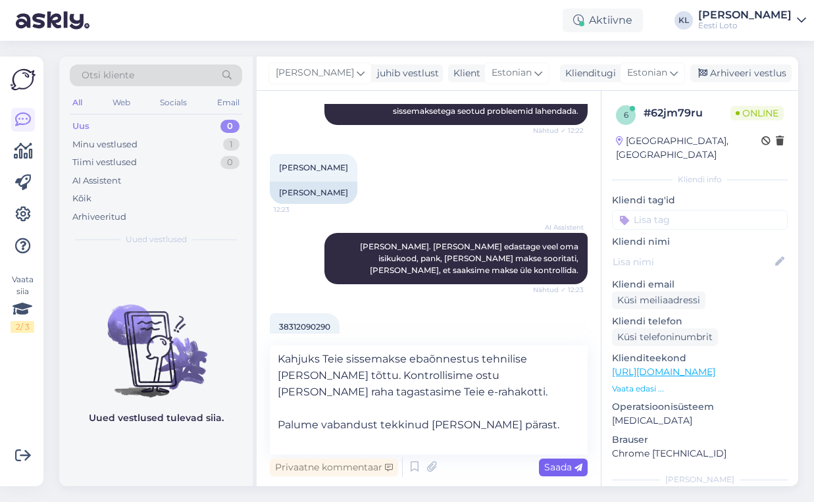
click at [558, 474] on div "Saada" at bounding box center [563, 468] width 49 height 18
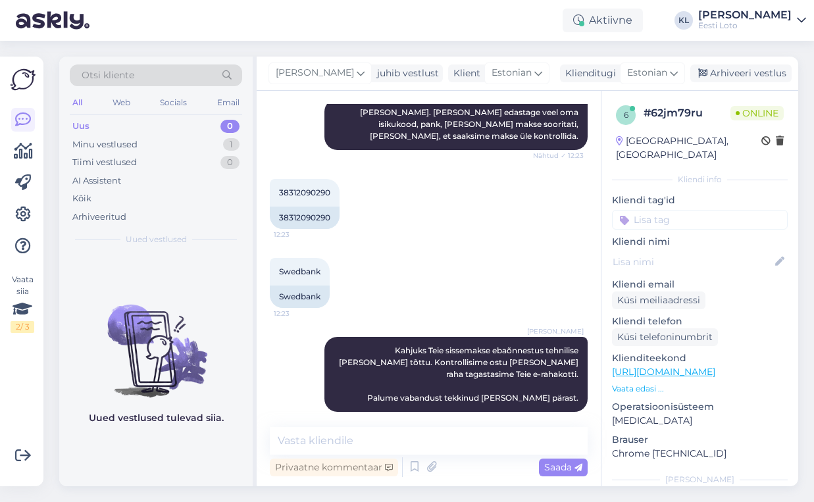
scroll to position [531, 0]
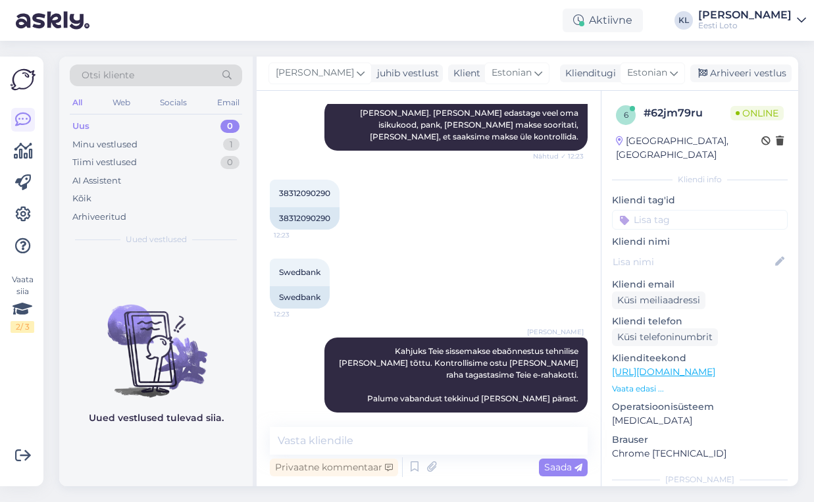
click at [665, 210] on input at bounding box center [700, 220] width 176 height 20
type input "e-raha"
click at [706, 238] on div "E-rahakott" at bounding box center [700, 256] width 176 height 37
click at [703, 252] on span "E-rahakott" at bounding box center [699, 256] width 43 height 8
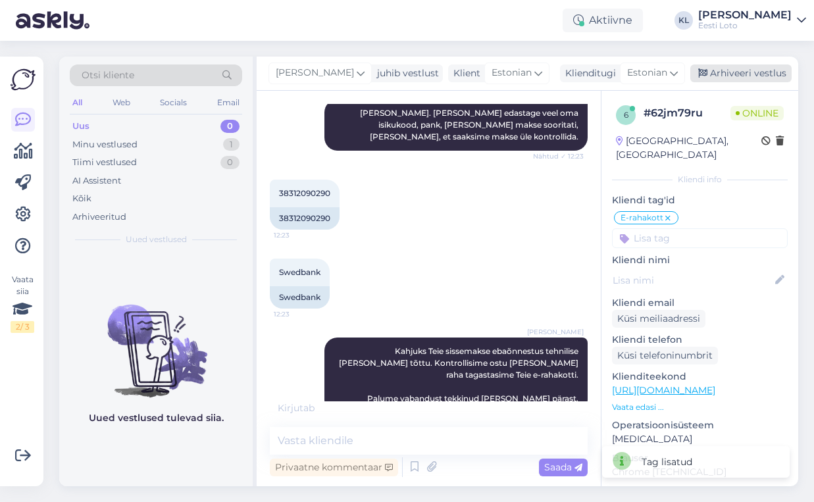
click at [749, 74] on div "Arhiveeri vestlus" at bounding box center [740, 73] width 101 height 18
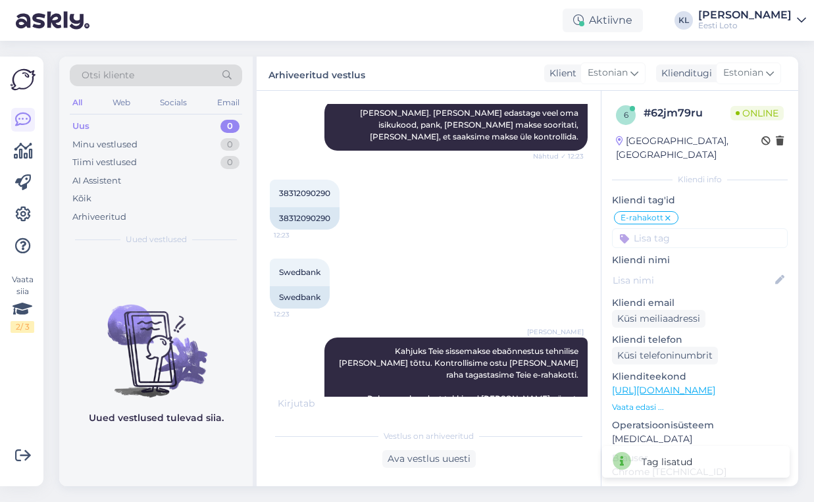
scroll to position [615, 0]
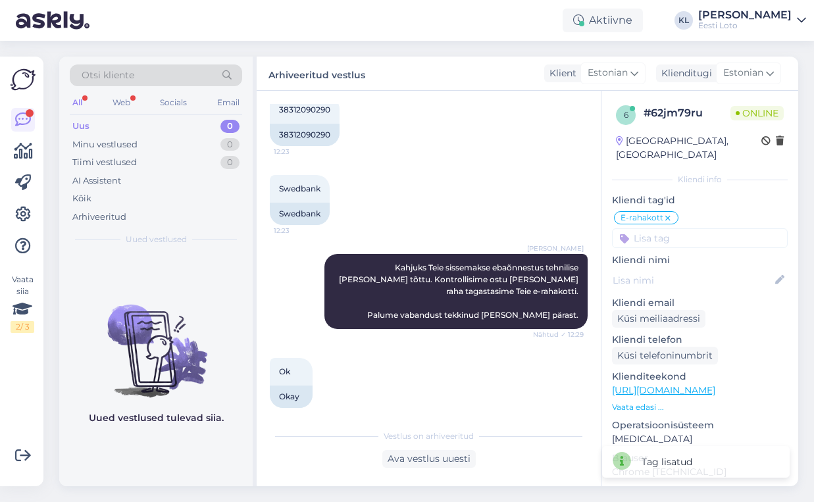
click at [76, 99] on div "All" at bounding box center [77, 102] width 15 height 17
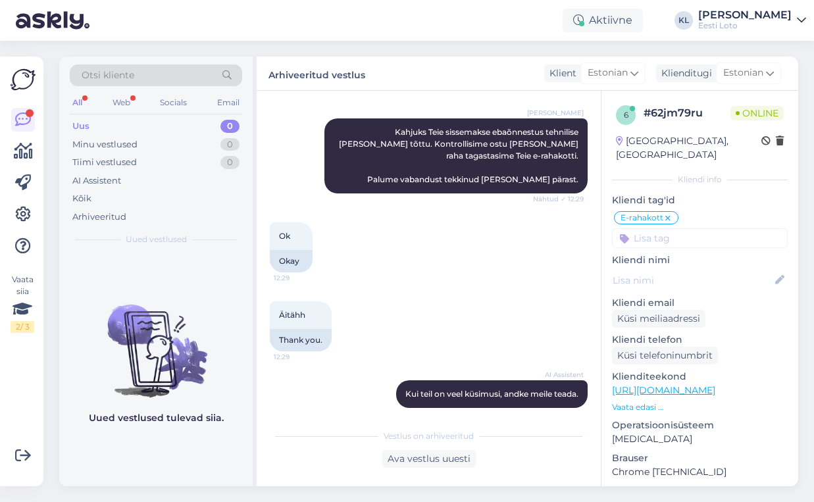
scroll to position [818, 0]
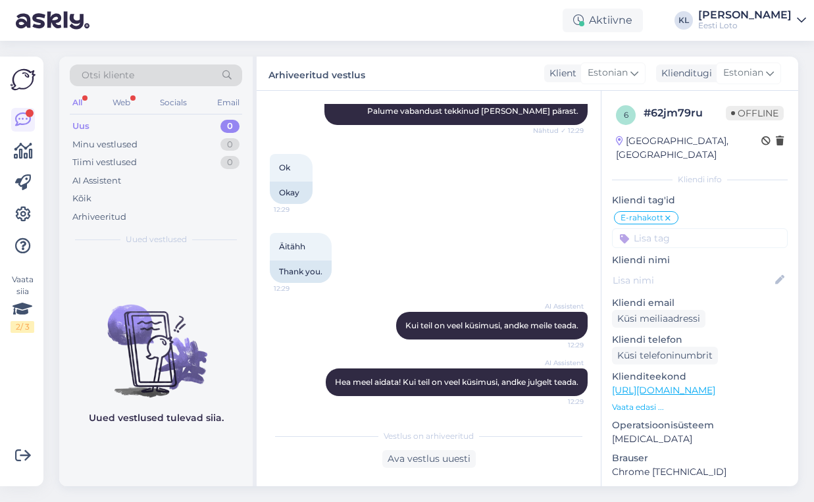
click at [86, 102] on div "All Web Socials Email" at bounding box center [156, 104] width 172 height 20
